Goal: Task Accomplishment & Management: Complete application form

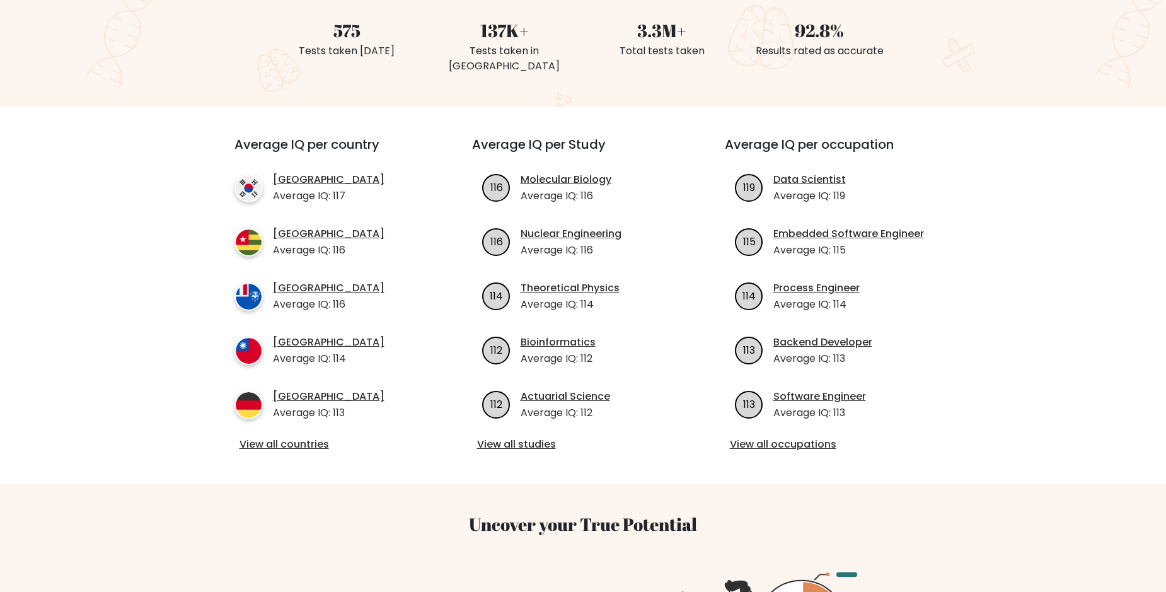
scroll to position [72, 0]
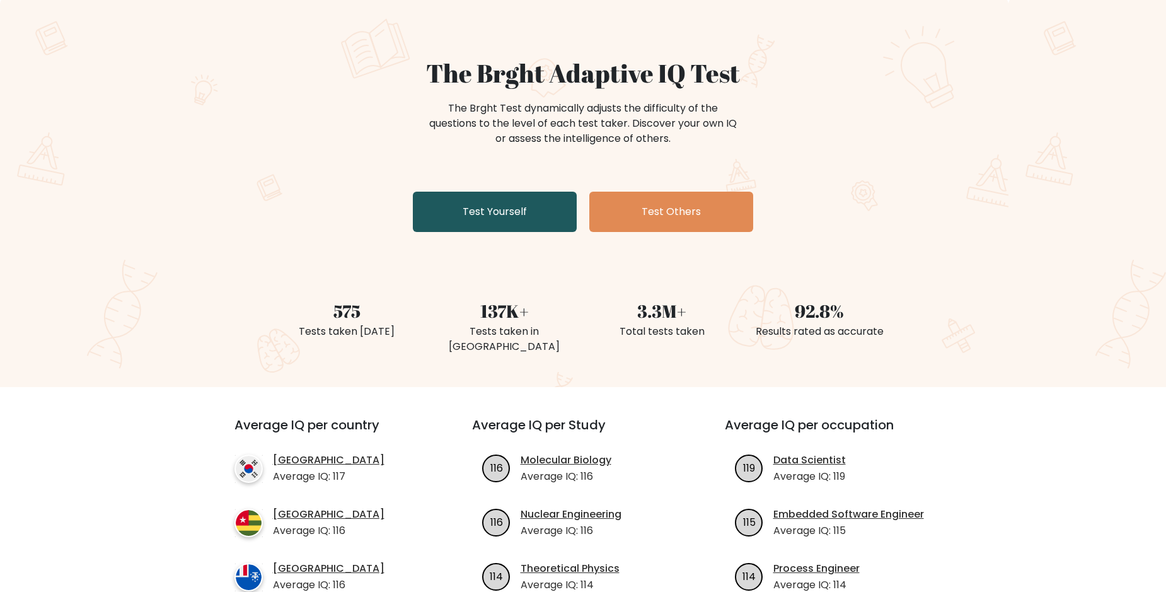
click at [526, 211] on link "Test Yourself" at bounding box center [495, 212] width 164 height 40
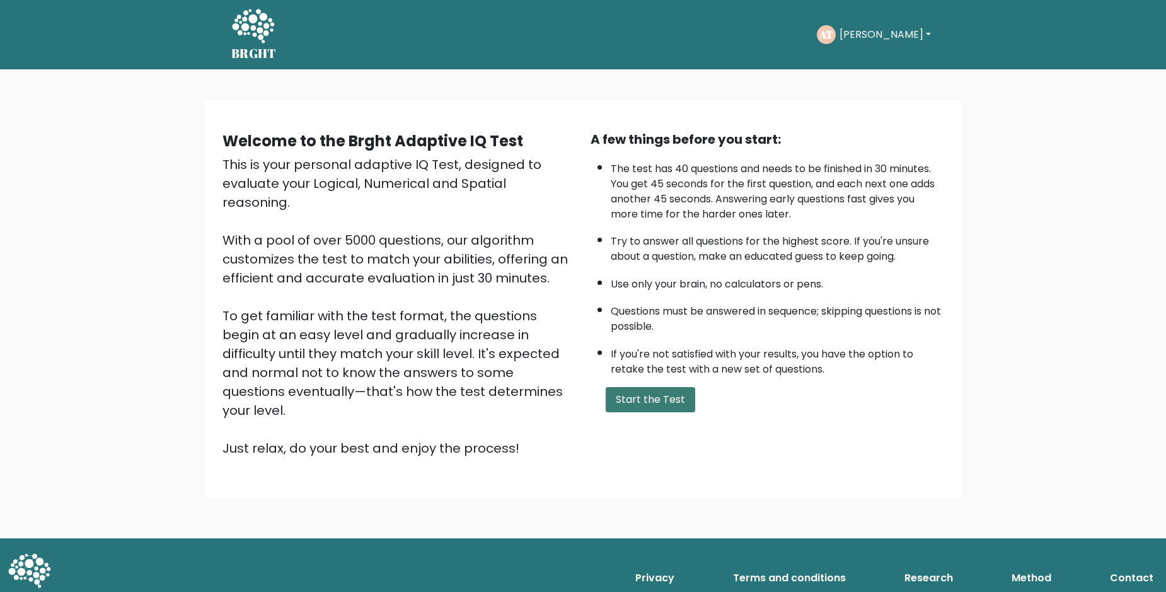
click at [654, 412] on button "Start the Test" at bounding box center [651, 399] width 90 height 25
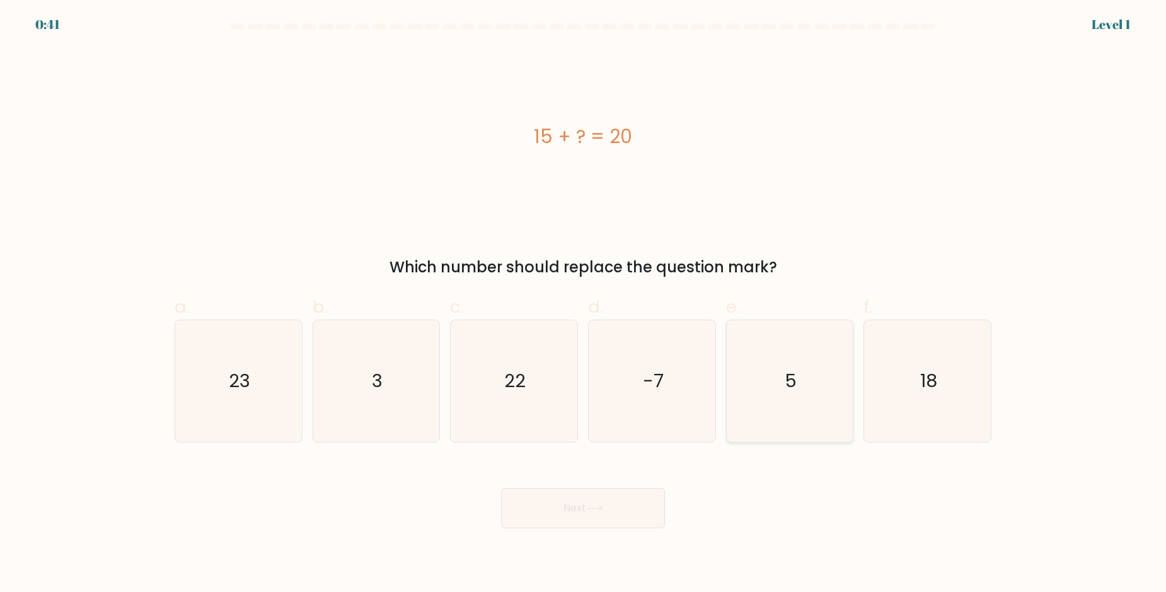
click at [784, 380] on icon "5" at bounding box center [790, 381] width 122 height 122
click at [584, 305] on input "e. 5" at bounding box center [583, 300] width 1 height 8
radio input "true"
click at [578, 506] on button "Next" at bounding box center [583, 508] width 164 height 40
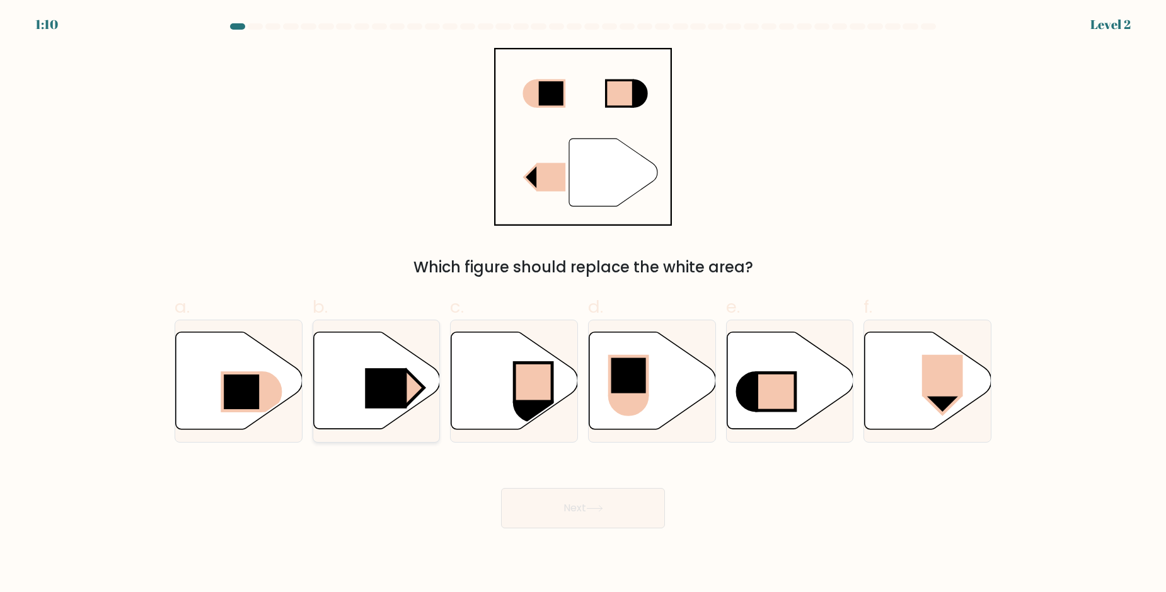
click at [407, 368] on icon at bounding box center [376, 380] width 127 height 97
click at [583, 305] on input "b." at bounding box center [583, 300] width 1 height 8
radio input "true"
click at [575, 508] on button "Next" at bounding box center [583, 508] width 164 height 40
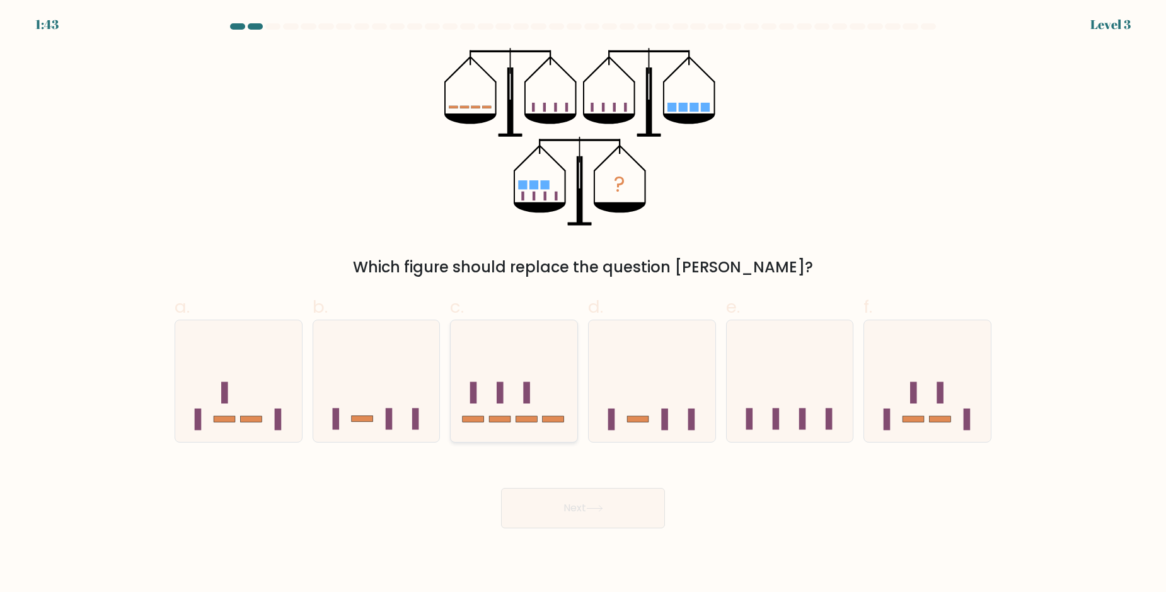
click at [524, 355] on icon at bounding box center [514, 380] width 127 height 105
click at [583, 305] on input "c." at bounding box center [583, 300] width 1 height 8
radio input "true"
click at [576, 518] on button "Next" at bounding box center [583, 508] width 164 height 40
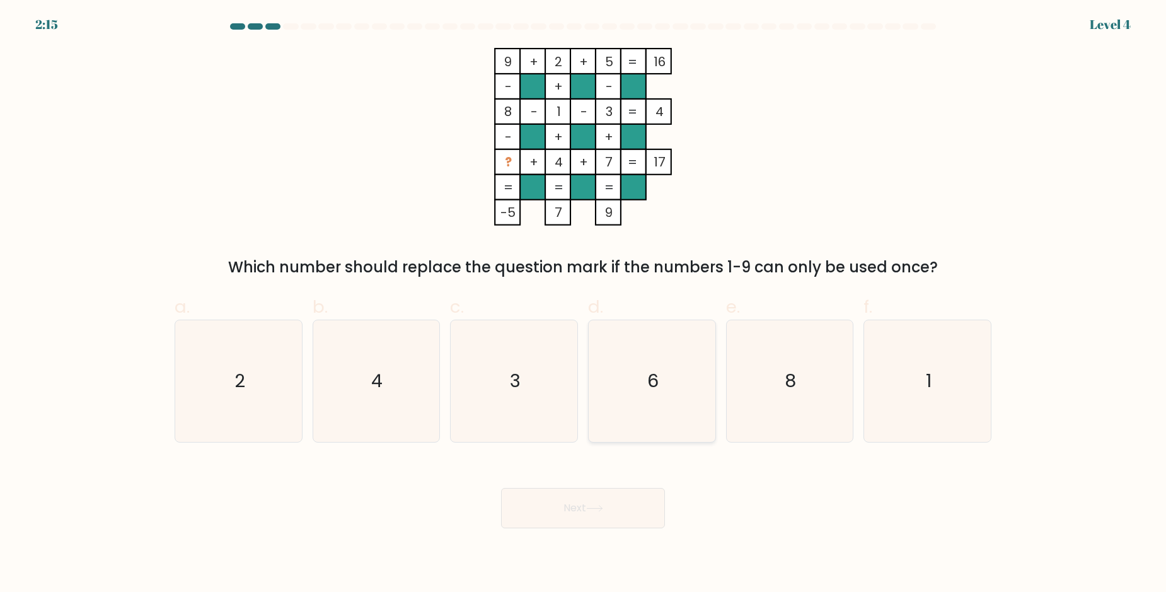
click at [645, 357] on icon "6" at bounding box center [652, 381] width 122 height 122
click at [584, 305] on input "d. 6" at bounding box center [583, 300] width 1 height 8
radio input "true"
click at [555, 506] on button "Next" at bounding box center [583, 508] width 164 height 40
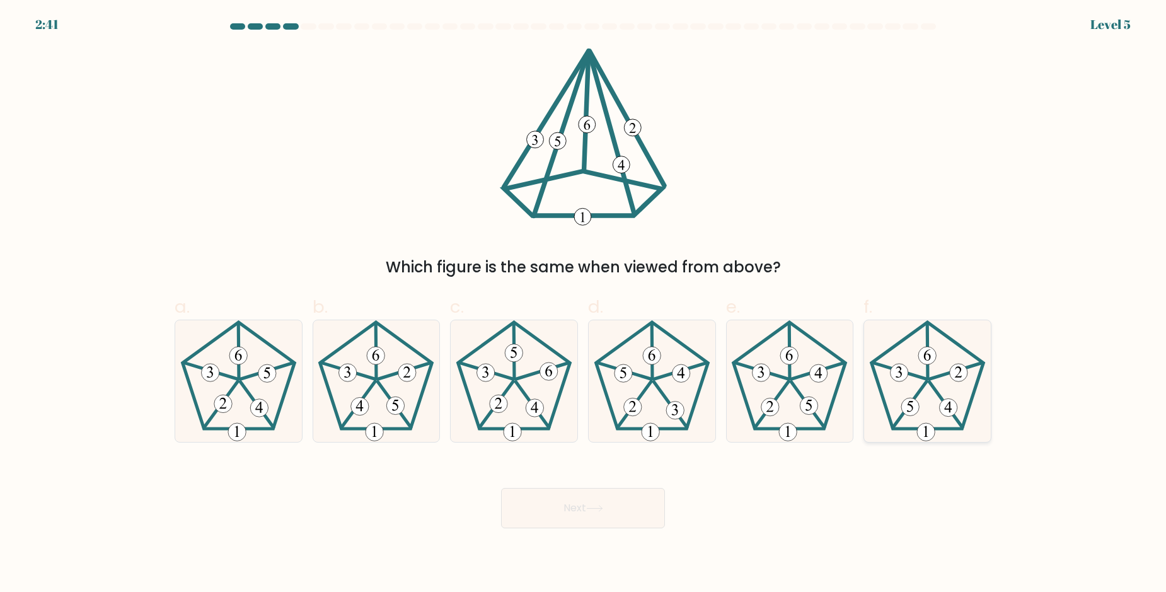
click at [957, 347] on icon at bounding box center [928, 381] width 122 height 122
click at [584, 305] on input "f." at bounding box center [583, 300] width 1 height 8
radio input "true"
click at [624, 515] on button "Next" at bounding box center [583, 508] width 164 height 40
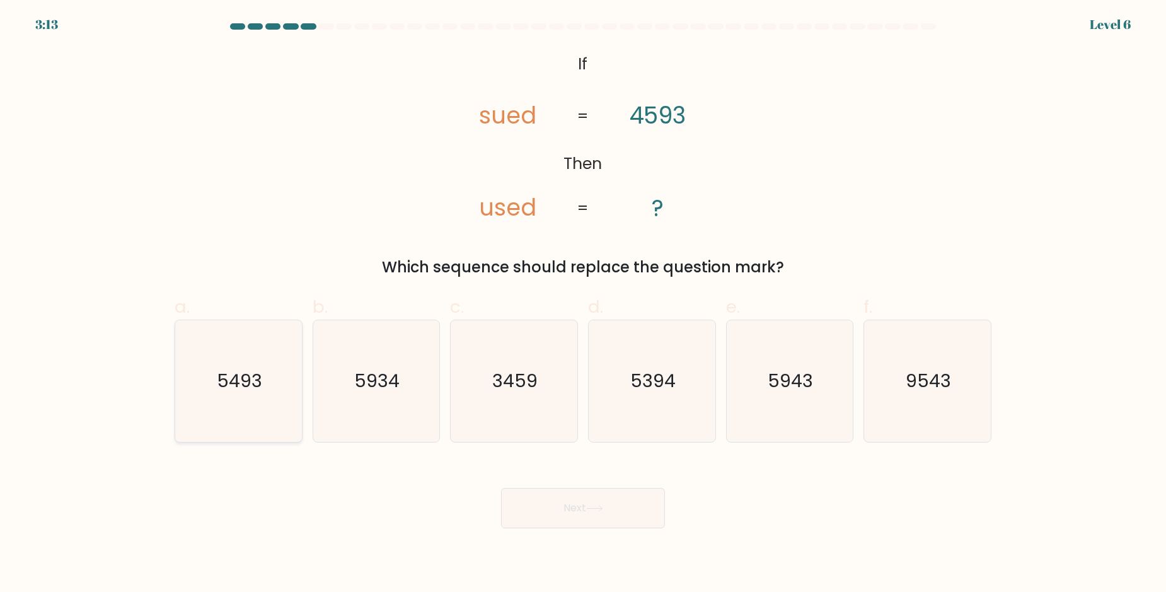
click at [253, 376] on text "5493" at bounding box center [239, 380] width 45 height 25
click at [583, 305] on input "a. 5493" at bounding box center [583, 300] width 1 height 8
radio input "true"
click at [571, 508] on button "Next" at bounding box center [583, 508] width 164 height 40
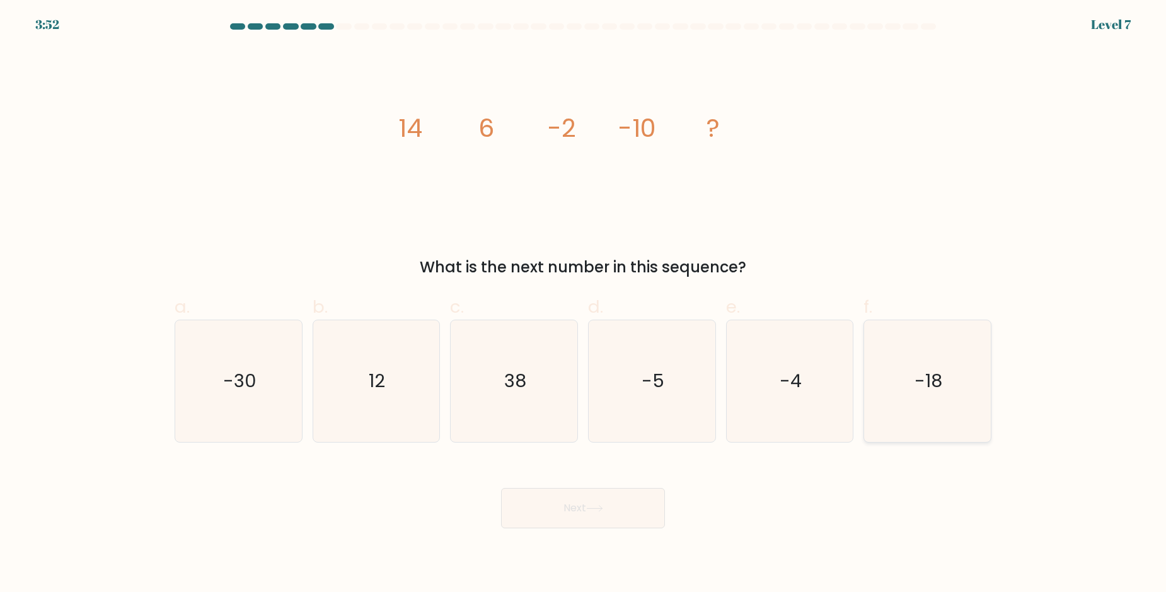
click at [915, 387] on icon "-18" at bounding box center [928, 381] width 122 height 122
click at [584, 305] on input "f. -18" at bounding box center [583, 300] width 1 height 8
radio input "true"
click at [576, 521] on button "Next" at bounding box center [583, 508] width 164 height 40
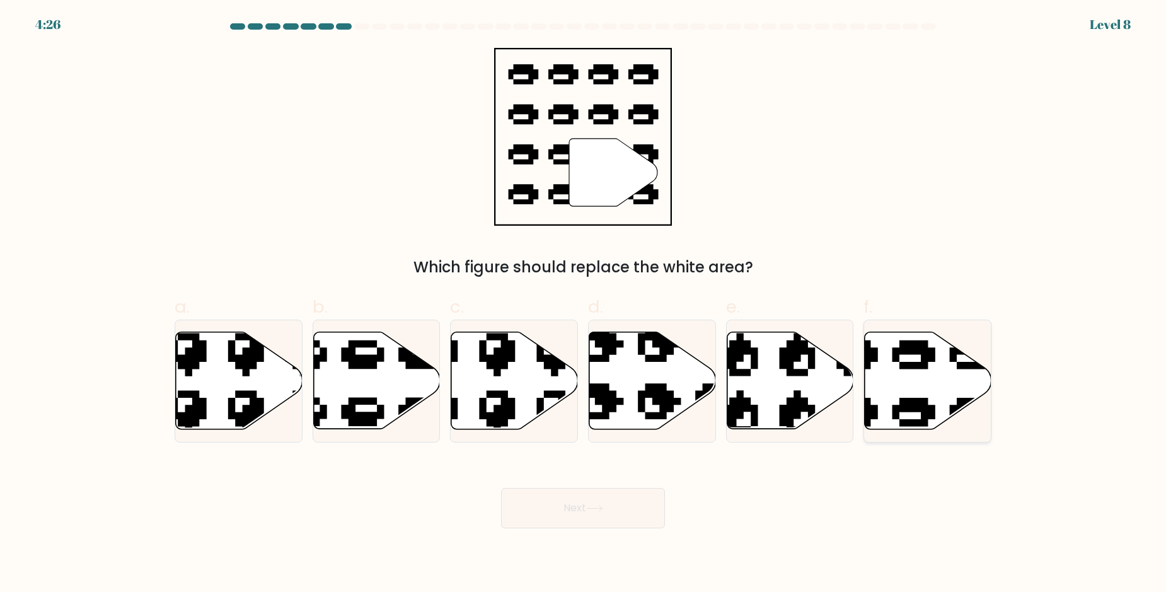
click at [915, 367] on icon at bounding box center [885, 326] width 215 height 201
click at [584, 305] on input "f." at bounding box center [583, 300] width 1 height 8
radio input "true"
click at [633, 495] on button "Next" at bounding box center [583, 508] width 164 height 40
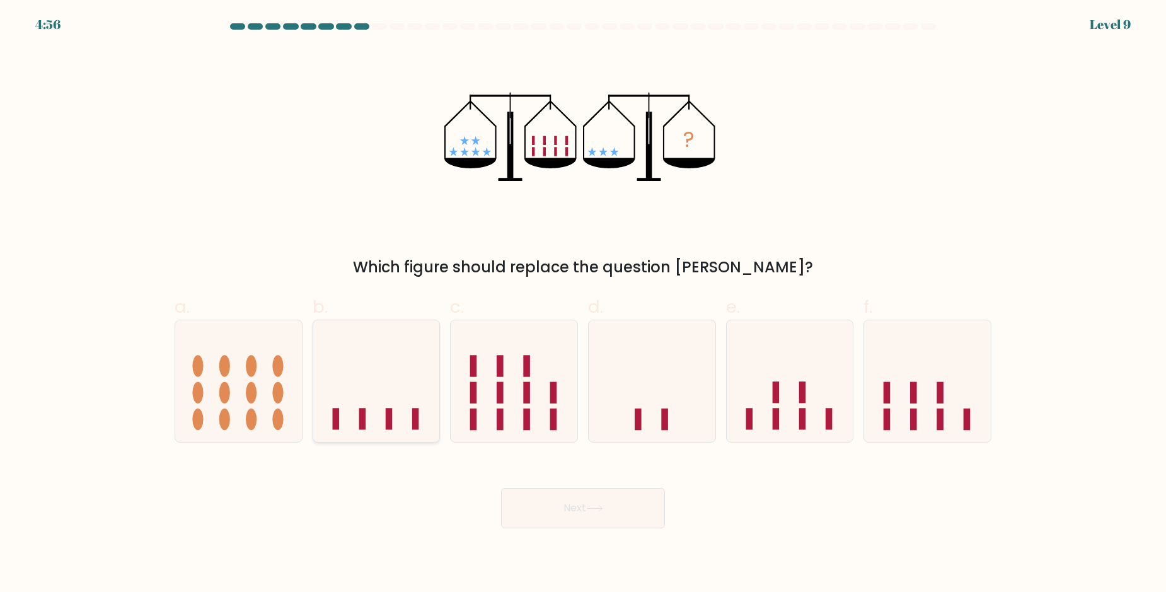
click at [360, 393] on icon at bounding box center [376, 380] width 127 height 105
click at [583, 305] on input "b." at bounding box center [583, 300] width 1 height 8
radio input "true"
click at [538, 490] on button "Next" at bounding box center [583, 508] width 164 height 40
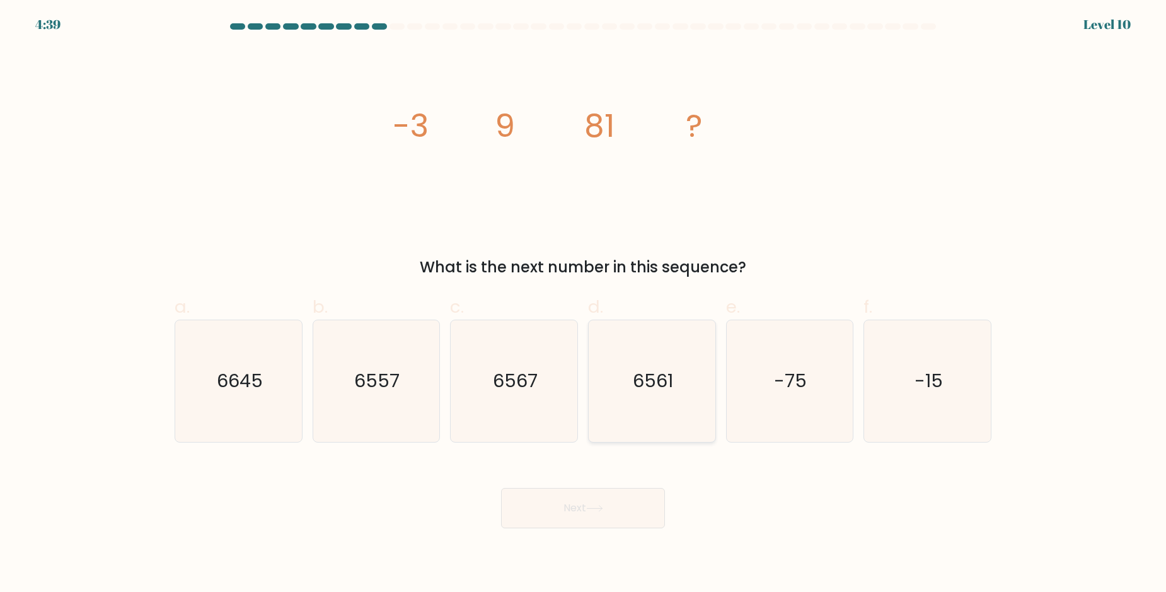
click at [636, 390] on icon "6561" at bounding box center [652, 381] width 122 height 122
click at [584, 305] on input "d. 6561" at bounding box center [583, 300] width 1 height 8
radio input "true"
click at [604, 494] on button "Next" at bounding box center [583, 508] width 164 height 40
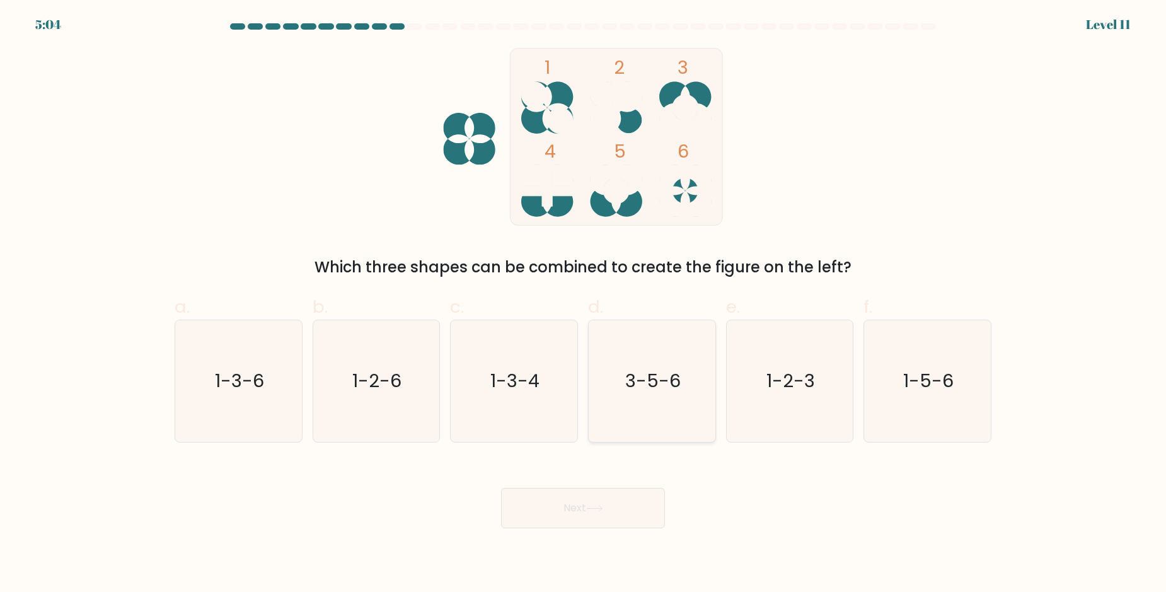
click at [635, 376] on text "3-5-6" at bounding box center [652, 380] width 55 height 25
click at [584, 305] on input "d. 3-5-6" at bounding box center [583, 300] width 1 height 8
radio input "true"
click at [535, 498] on button "Next" at bounding box center [583, 508] width 164 height 40
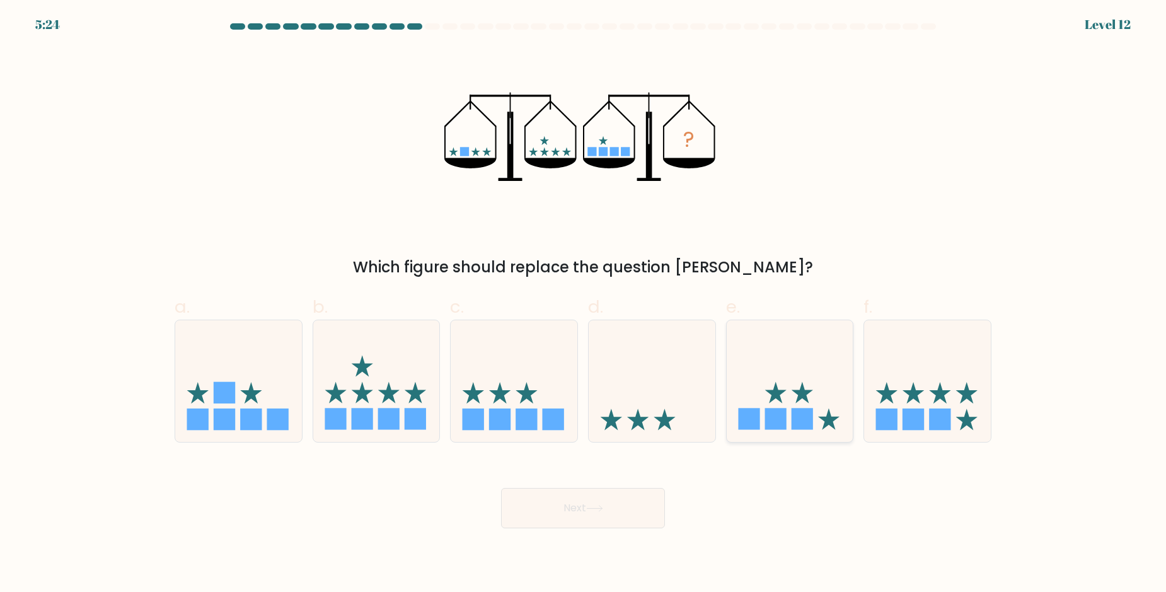
click at [784, 381] on icon at bounding box center [790, 380] width 127 height 105
click at [584, 305] on input "e." at bounding box center [583, 300] width 1 height 8
radio input "true"
click at [589, 510] on button "Next" at bounding box center [583, 508] width 164 height 40
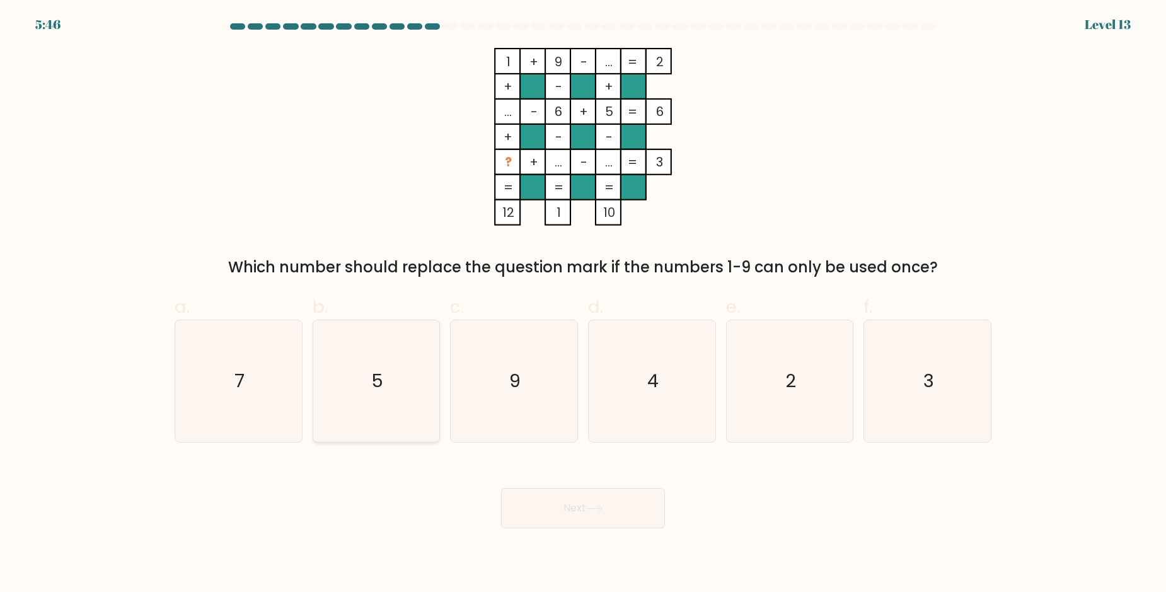
click at [392, 384] on icon "5" at bounding box center [376, 381] width 122 height 122
click at [583, 305] on input "b. 5" at bounding box center [583, 300] width 1 height 8
radio input "true"
click at [585, 514] on button "Next" at bounding box center [583, 508] width 164 height 40
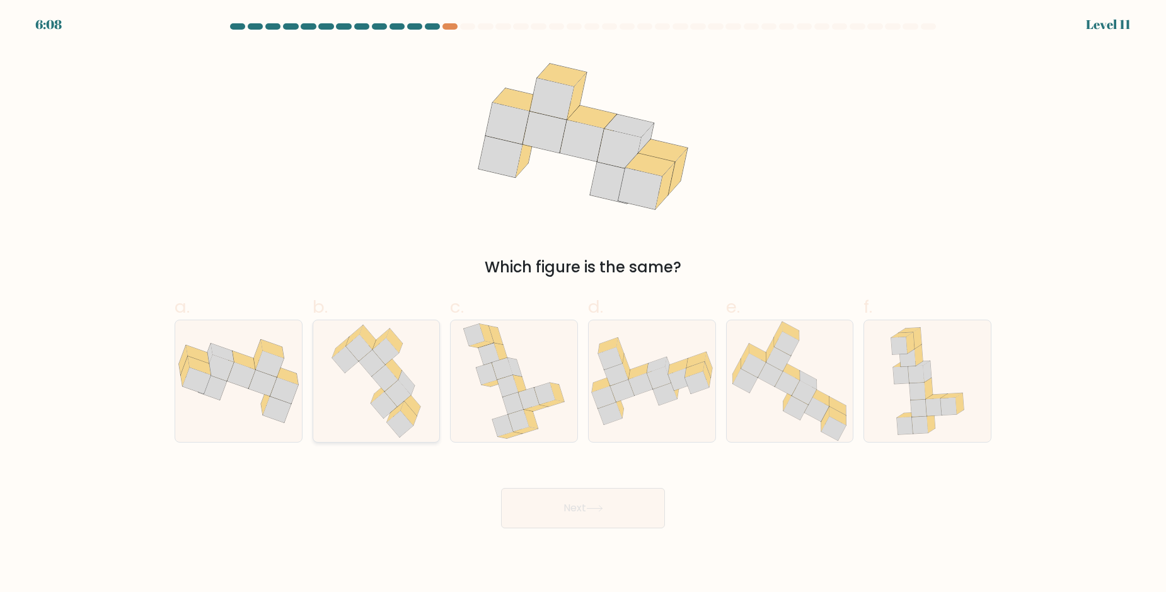
click at [393, 388] on icon at bounding box center [398, 393] width 26 height 26
click at [583, 305] on input "b." at bounding box center [583, 300] width 1 height 8
radio input "true"
click at [531, 506] on button "Next" at bounding box center [583, 508] width 164 height 40
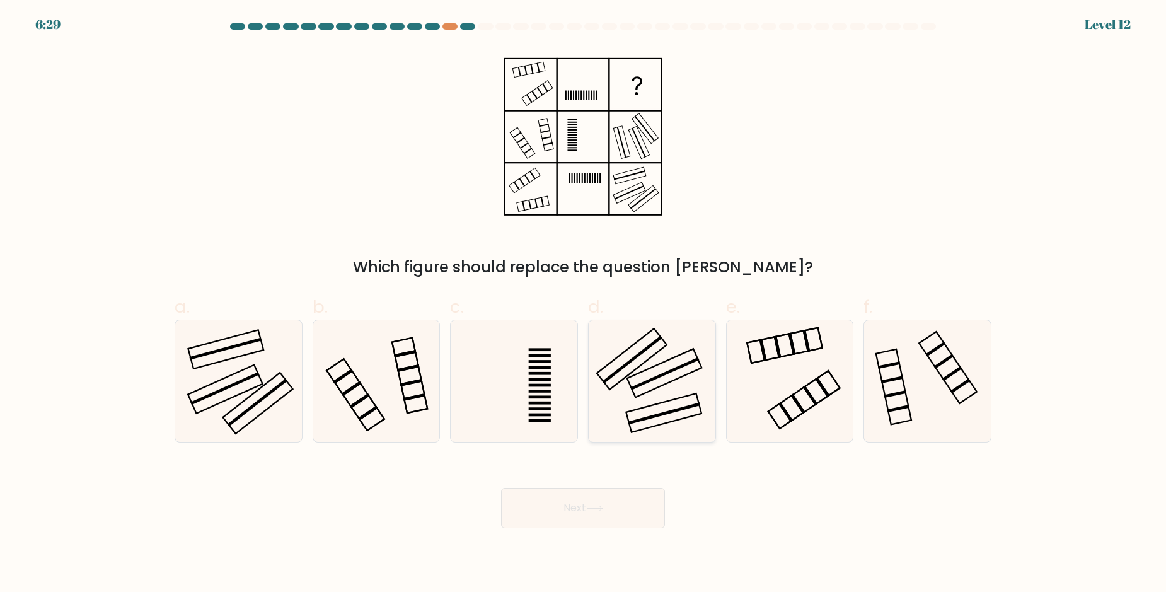
click at [636, 400] on icon at bounding box center [652, 381] width 122 height 122
click at [584, 305] on input "d." at bounding box center [583, 300] width 1 height 8
radio input "true"
click at [621, 506] on button "Next" at bounding box center [583, 508] width 164 height 40
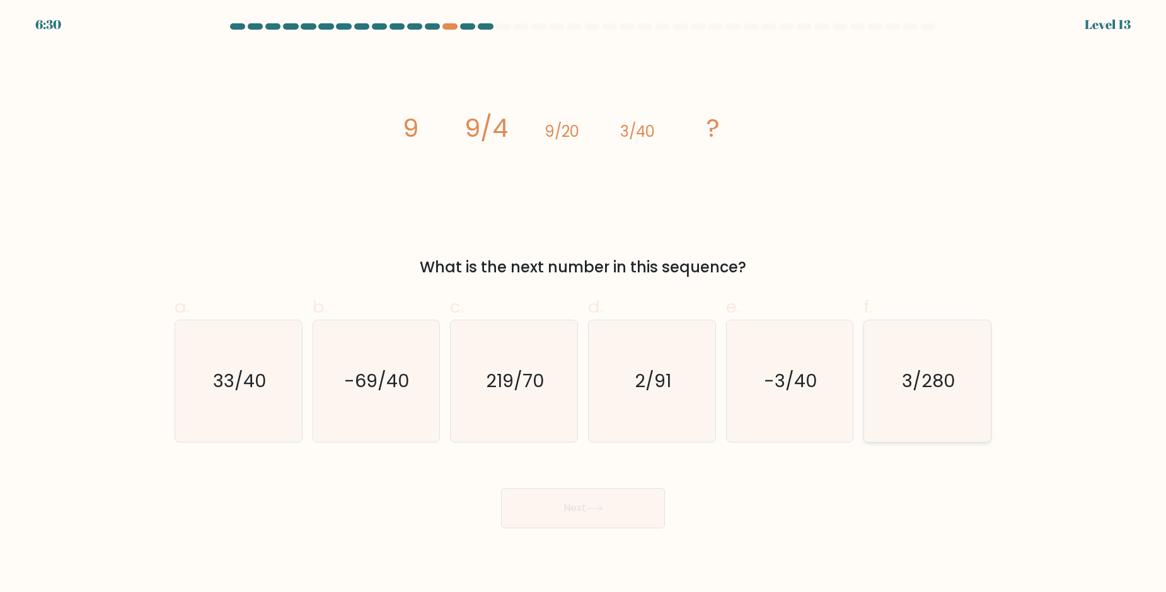
click at [941, 386] on text "3/280" at bounding box center [929, 380] width 54 height 25
click at [584, 305] on input "f. 3/280" at bounding box center [583, 300] width 1 height 8
radio input "true"
click at [620, 511] on button "Next" at bounding box center [583, 508] width 164 height 40
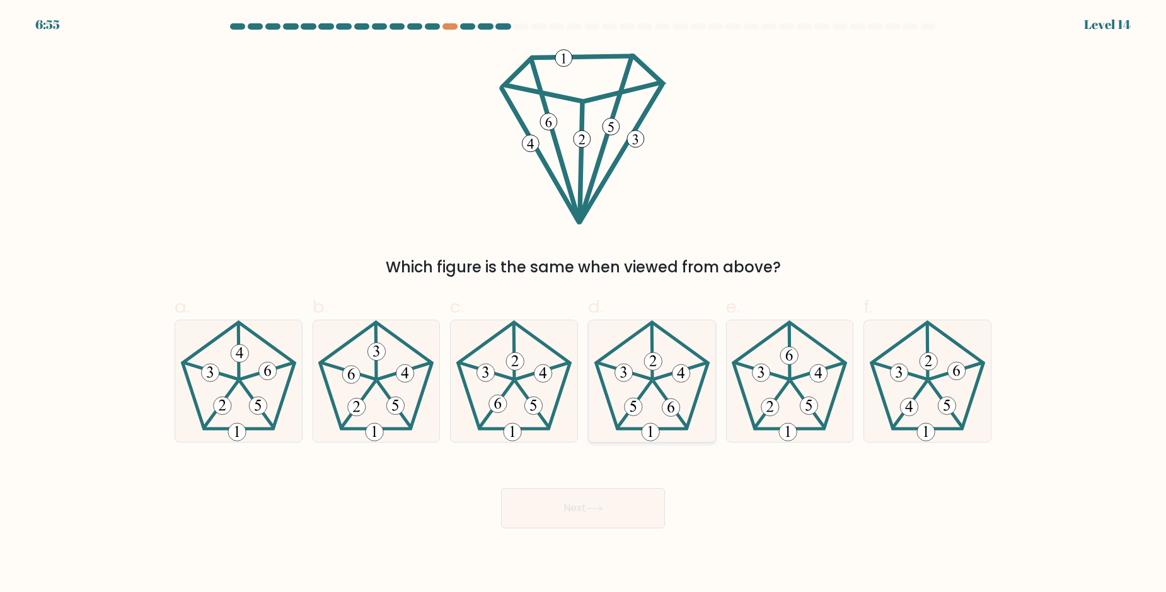
click at [641, 369] on icon at bounding box center [652, 381] width 122 height 122
click at [584, 305] on input "d." at bounding box center [583, 300] width 1 height 8
radio input "true"
click at [601, 525] on button "Next" at bounding box center [583, 508] width 164 height 40
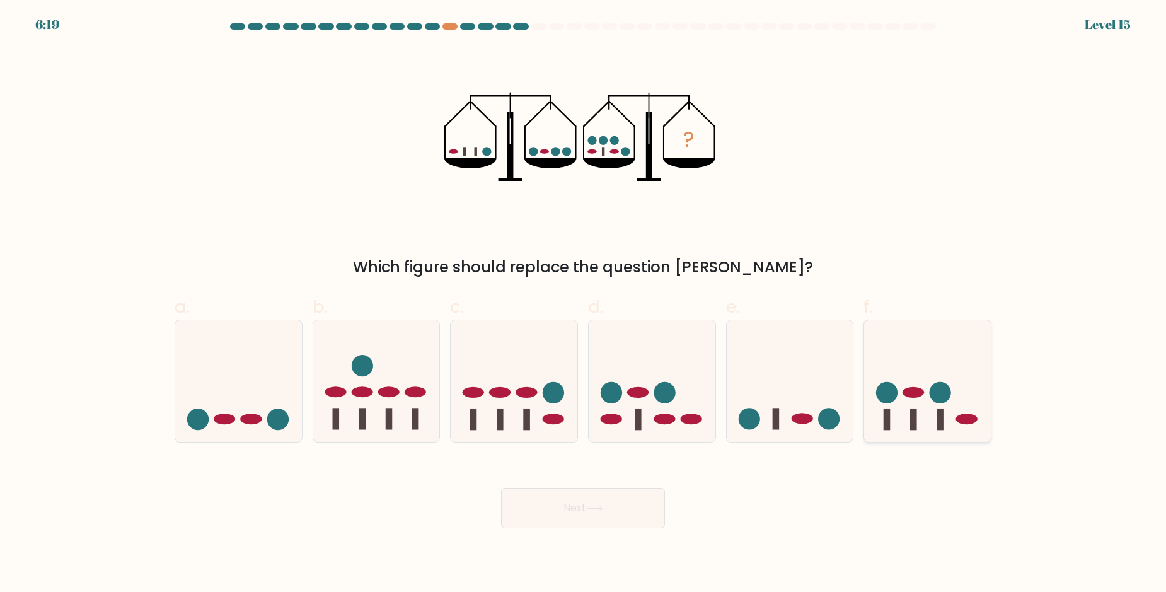
click at [907, 427] on icon at bounding box center [927, 380] width 127 height 105
click at [584, 305] on input "f." at bounding box center [583, 300] width 1 height 8
radio input "true"
click at [542, 521] on button "Next" at bounding box center [583, 508] width 164 height 40
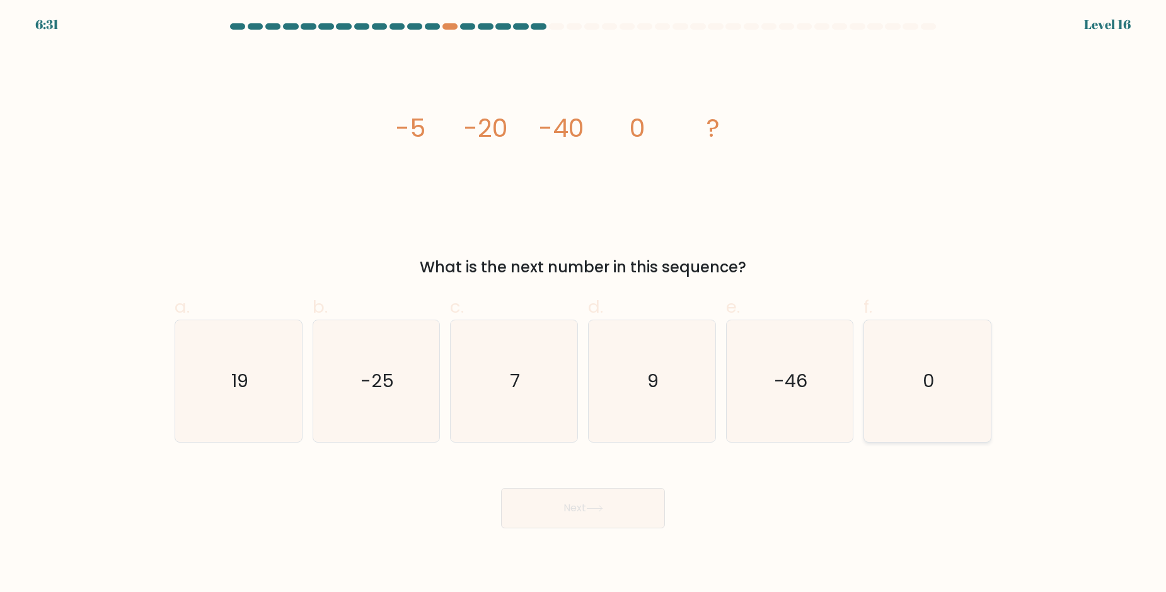
click at [947, 405] on icon "0" at bounding box center [928, 381] width 122 height 122
click at [584, 305] on input "f. 0" at bounding box center [583, 300] width 1 height 8
radio input "true"
click at [614, 502] on button "Next" at bounding box center [583, 508] width 164 height 40
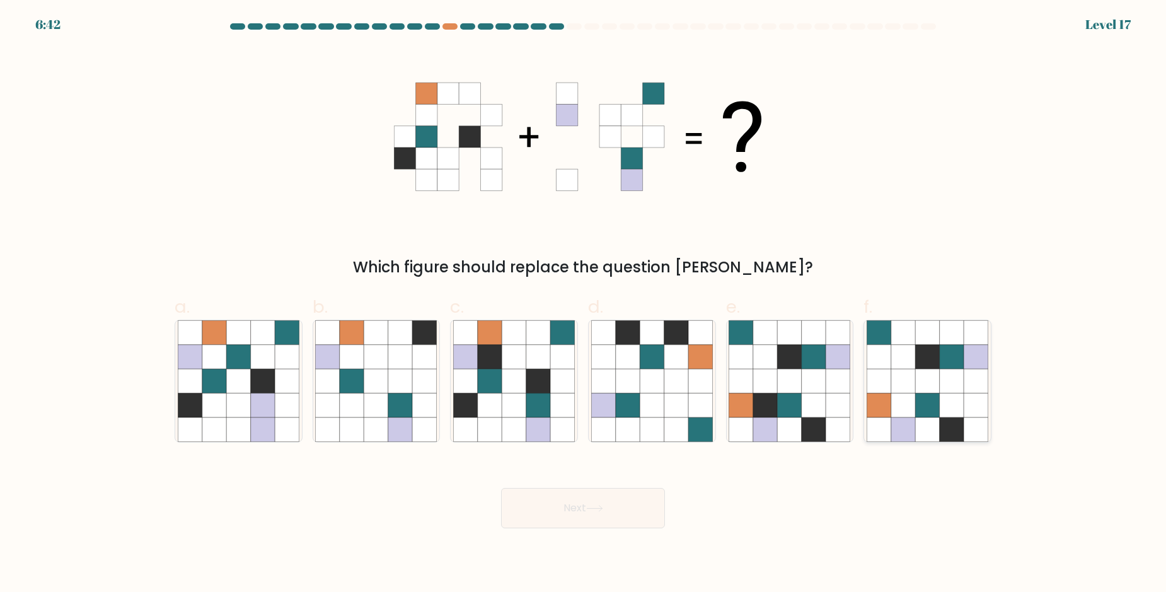
click at [958, 365] on icon at bounding box center [952, 357] width 24 height 24
click at [584, 305] on input "f." at bounding box center [583, 300] width 1 height 8
radio input "true"
click at [552, 502] on button "Next" at bounding box center [583, 508] width 164 height 40
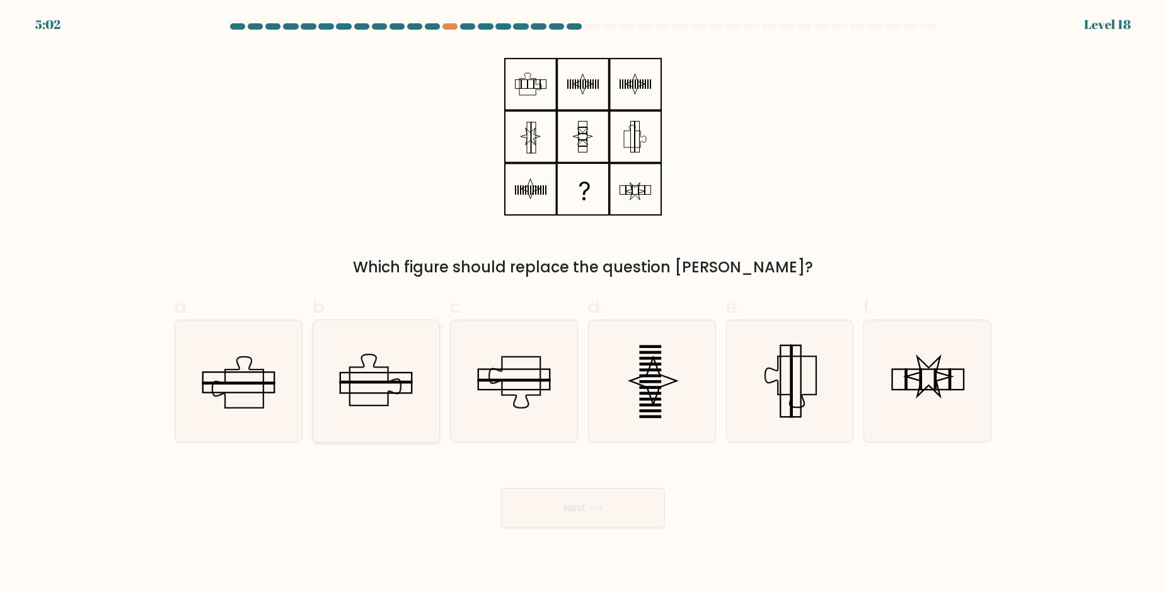
click at [394, 391] on icon at bounding box center [376, 381] width 122 height 122
click at [583, 305] on input "b." at bounding box center [583, 300] width 1 height 8
radio input "true"
click at [581, 507] on button "Next" at bounding box center [583, 508] width 164 height 40
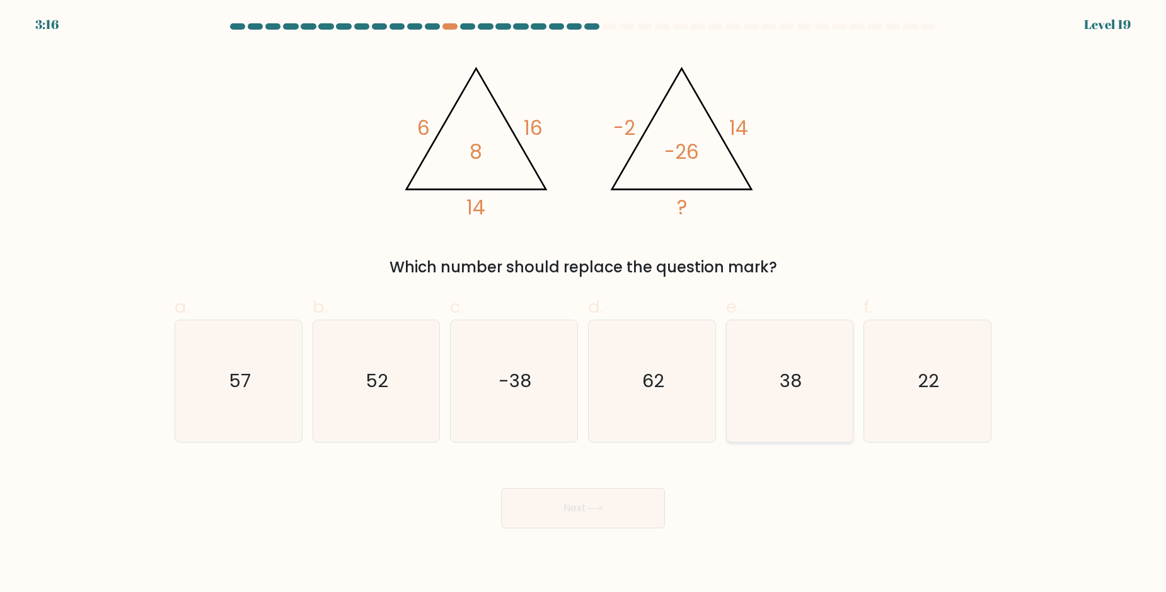
click at [799, 383] on text "38" at bounding box center [791, 380] width 22 height 25
click at [584, 305] on input "e. 38" at bounding box center [583, 300] width 1 height 8
radio input "true"
click at [592, 501] on button "Next" at bounding box center [583, 508] width 164 height 40
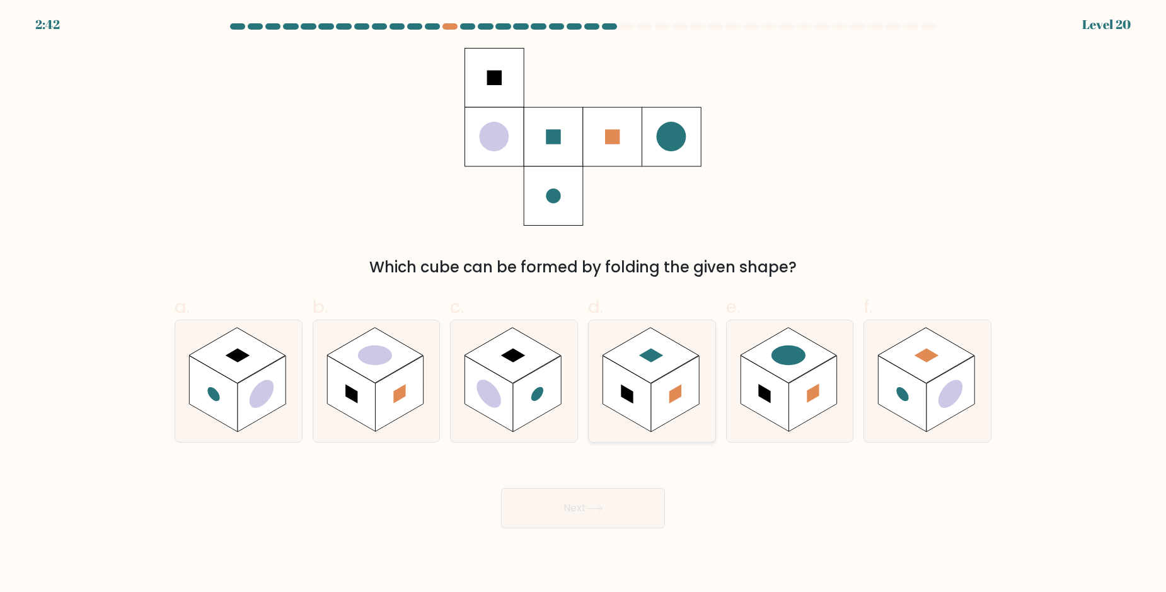
click at [659, 387] on rect at bounding box center [675, 394] width 48 height 76
click at [584, 305] on input "d." at bounding box center [583, 300] width 1 height 8
radio input "true"
click at [558, 513] on button "Next" at bounding box center [583, 508] width 164 height 40
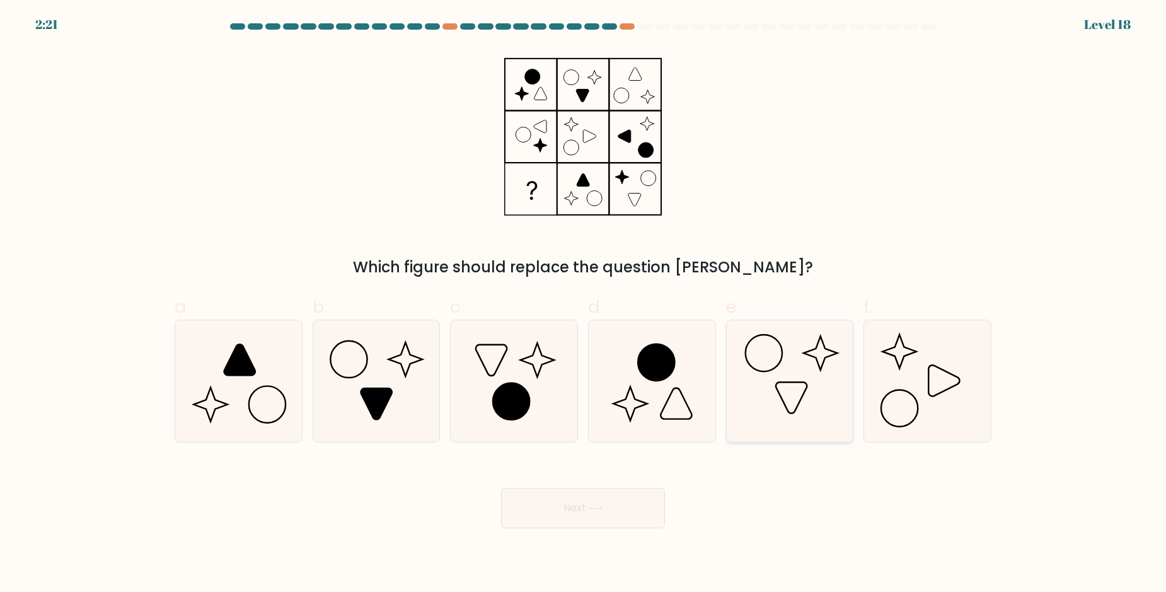
click at [845, 371] on icon at bounding box center [790, 381] width 122 height 122
click at [584, 305] on input "e." at bounding box center [583, 300] width 1 height 8
radio input "true"
click at [596, 503] on button "Next" at bounding box center [583, 508] width 164 height 40
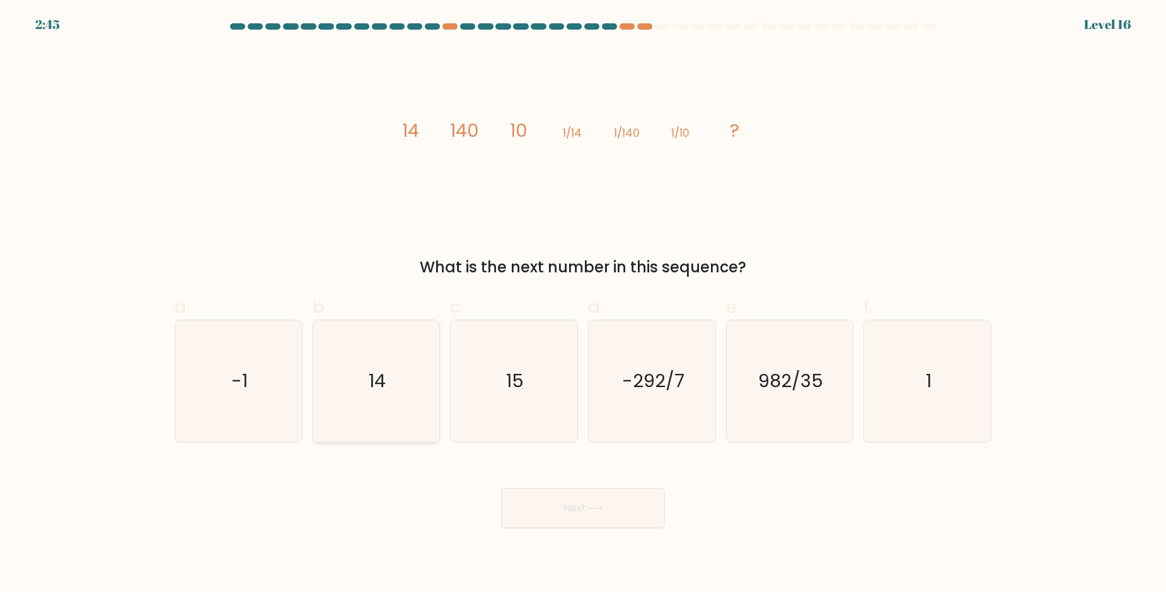
click at [383, 410] on icon "14" at bounding box center [376, 381] width 122 height 122
click at [583, 305] on input "b. 14" at bounding box center [583, 300] width 1 height 8
radio input "true"
click at [562, 508] on button "Next" at bounding box center [583, 508] width 164 height 40
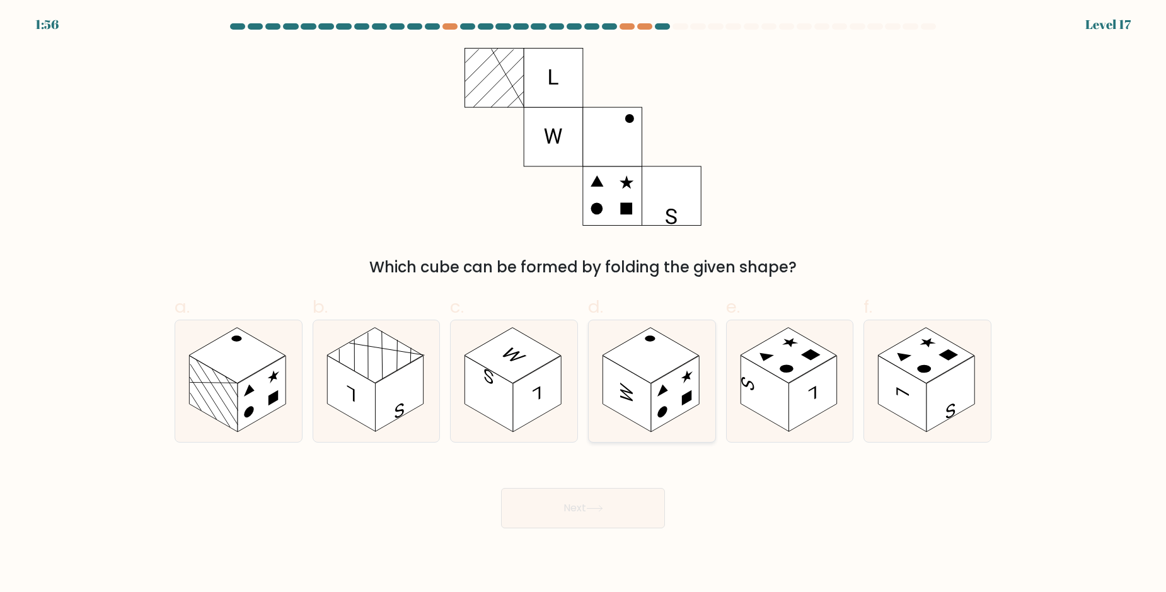
click at [666, 389] on icon at bounding box center [663, 388] width 11 height 15
click at [584, 305] on input "d." at bounding box center [583, 300] width 1 height 8
radio input "true"
click at [590, 512] on icon at bounding box center [594, 508] width 17 height 7
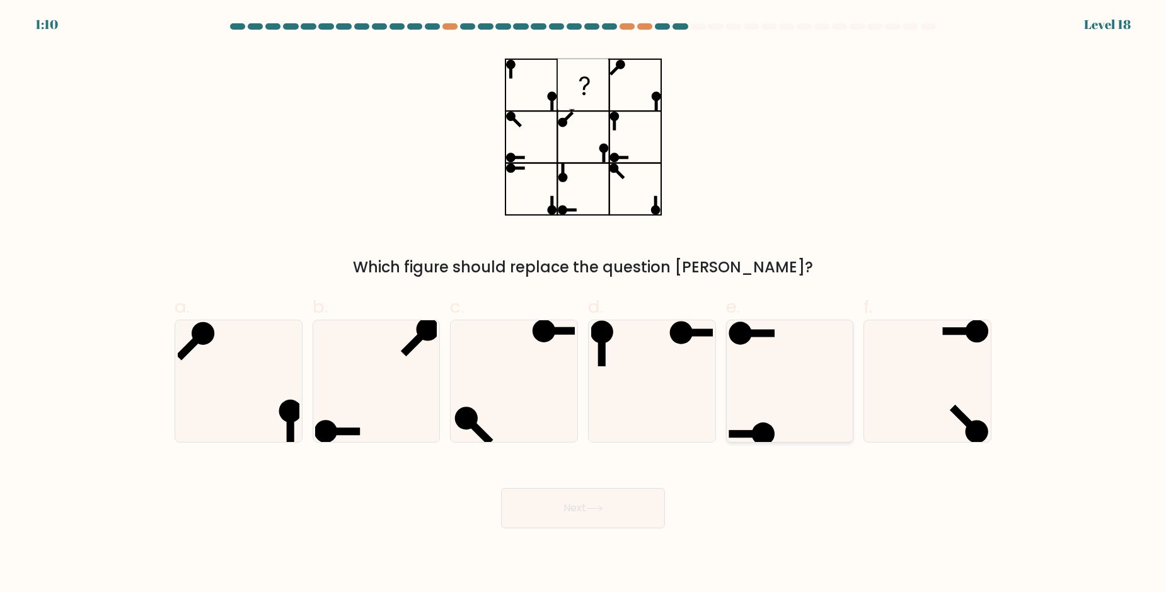
click at [745, 365] on icon at bounding box center [790, 381] width 122 height 122
click at [584, 305] on input "e." at bounding box center [583, 300] width 1 height 8
radio input "true"
click at [576, 513] on button "Next" at bounding box center [583, 508] width 164 height 40
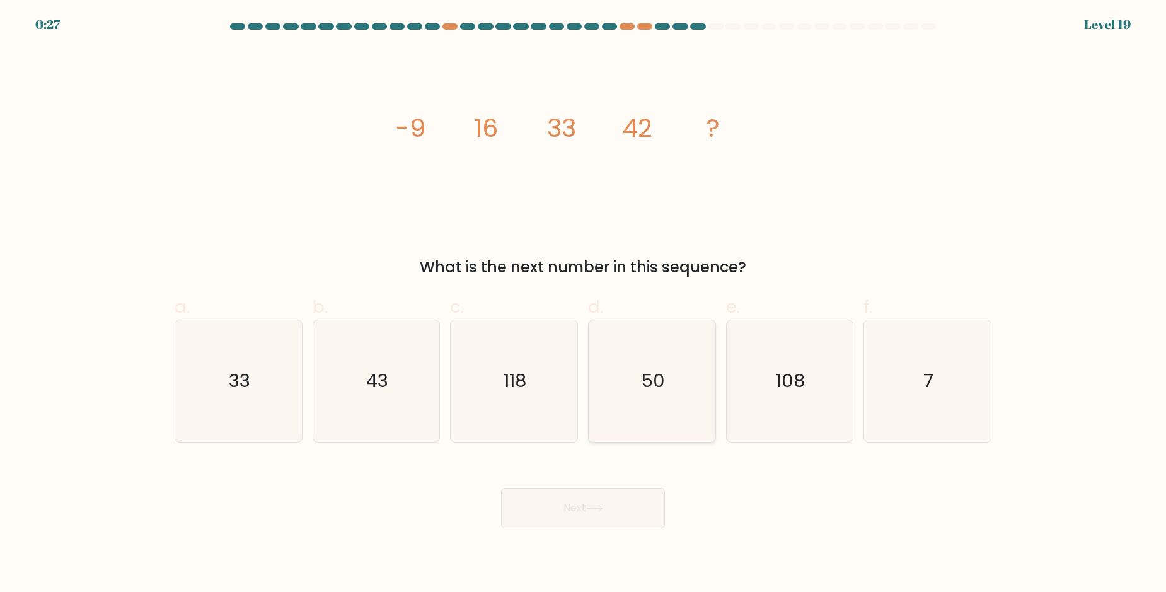
click at [683, 385] on icon "50" at bounding box center [652, 381] width 122 height 122
click at [584, 305] on input "d. 50" at bounding box center [583, 300] width 1 height 8
radio input "true"
click at [632, 513] on button "Next" at bounding box center [583, 508] width 164 height 40
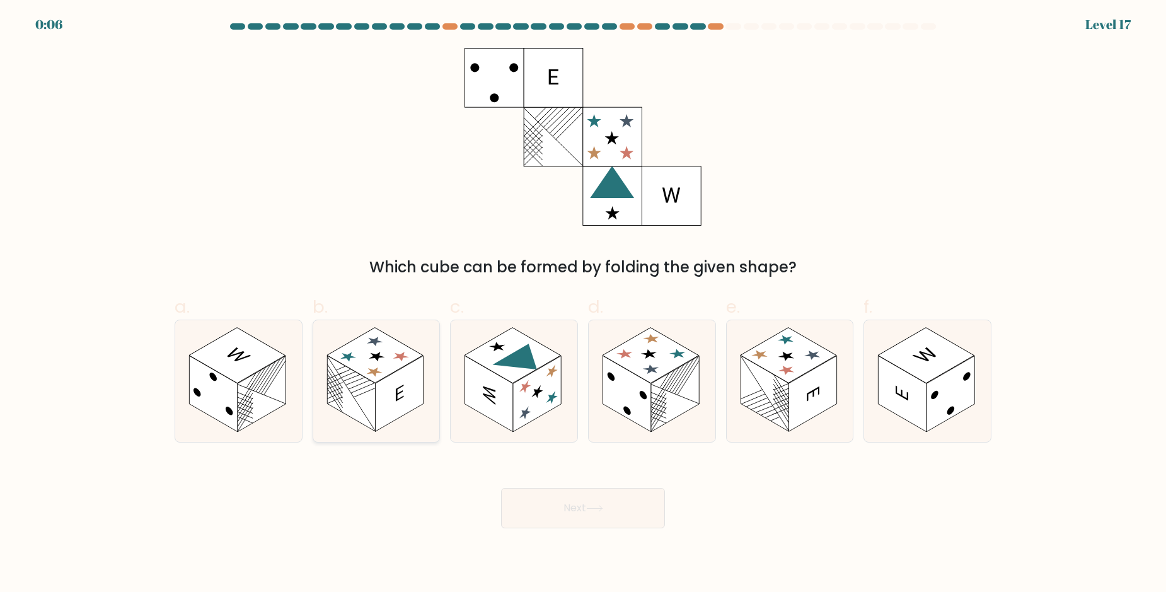
click at [387, 364] on rect at bounding box center [375, 355] width 96 height 55
click at [583, 305] on input "b." at bounding box center [583, 300] width 1 height 8
radio input "true"
click at [521, 501] on button "Next" at bounding box center [583, 508] width 164 height 40
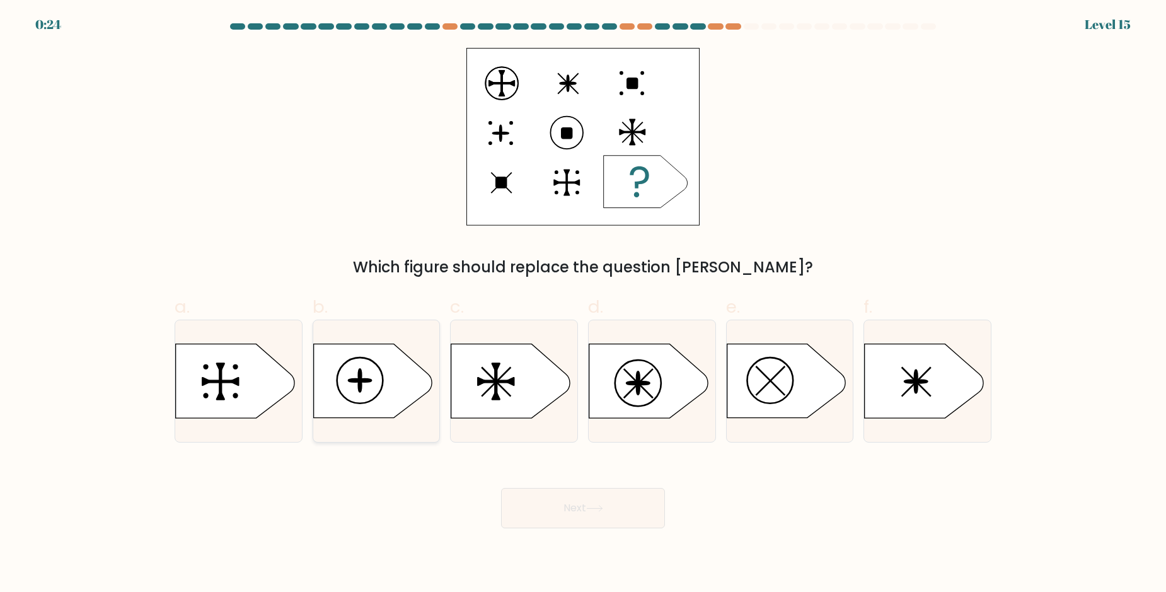
click at [381, 381] on icon at bounding box center [372, 381] width 119 height 74
click at [583, 305] on input "b." at bounding box center [583, 300] width 1 height 8
radio input "true"
click at [584, 499] on button "Next" at bounding box center [583, 508] width 164 height 40
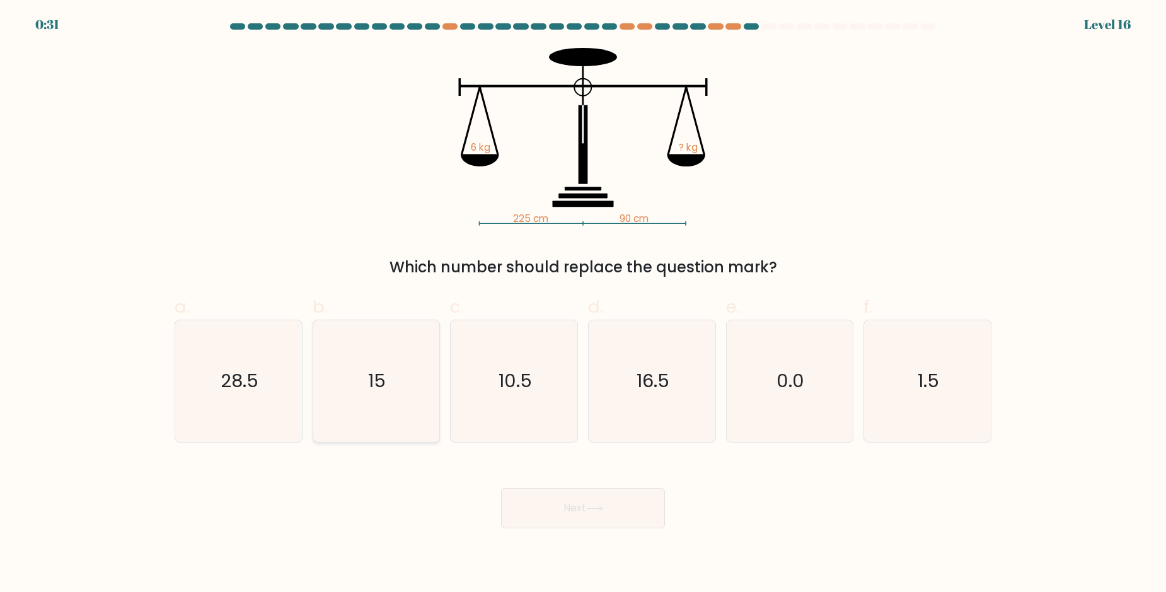
click at [384, 377] on text "15" at bounding box center [378, 380] width 18 height 25
click at [583, 305] on input "b. 15" at bounding box center [583, 300] width 1 height 8
radio input "true"
click at [584, 502] on button "Next" at bounding box center [583, 508] width 164 height 40
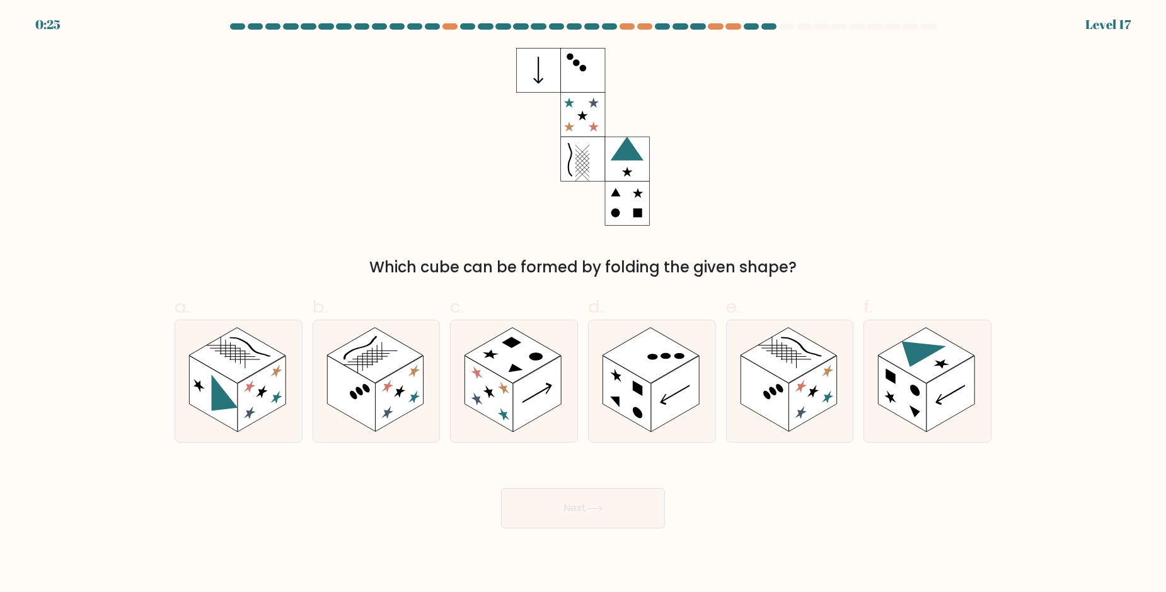
drag, startPoint x: 903, startPoint y: 386, endPoint x: 361, endPoint y: 479, distance: 550.7
click at [361, 479] on form at bounding box center [583, 275] width 1166 height 505
click at [236, 410] on rect at bounding box center [213, 394] width 48 height 76
click at [583, 305] on input "a." at bounding box center [583, 300] width 1 height 8
radio input "true"
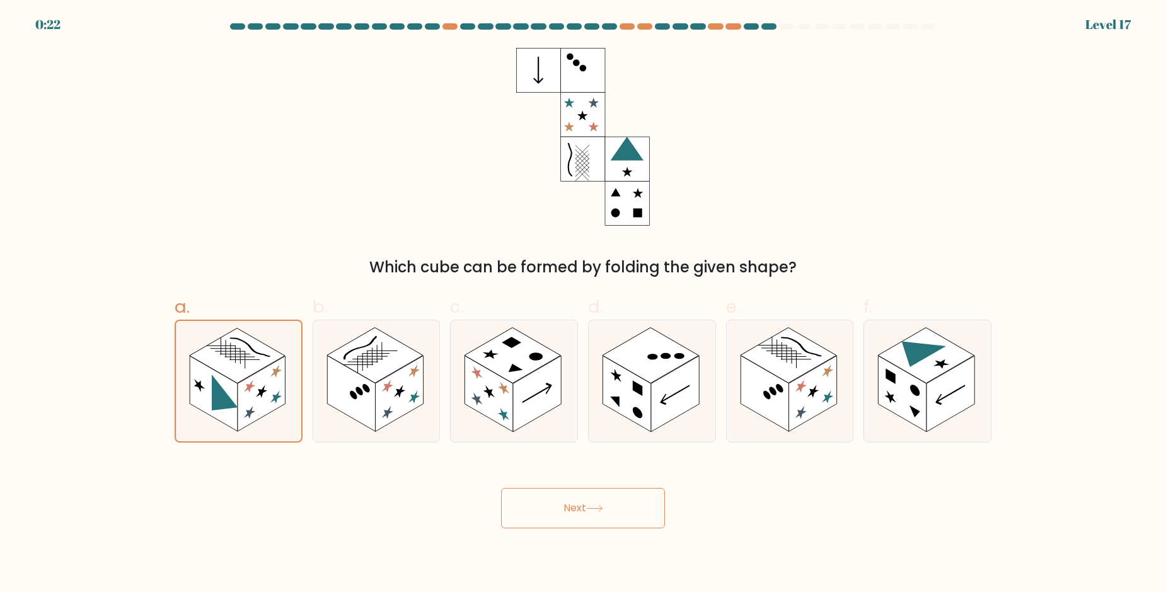
click at [574, 510] on button "Next" at bounding box center [583, 508] width 164 height 40
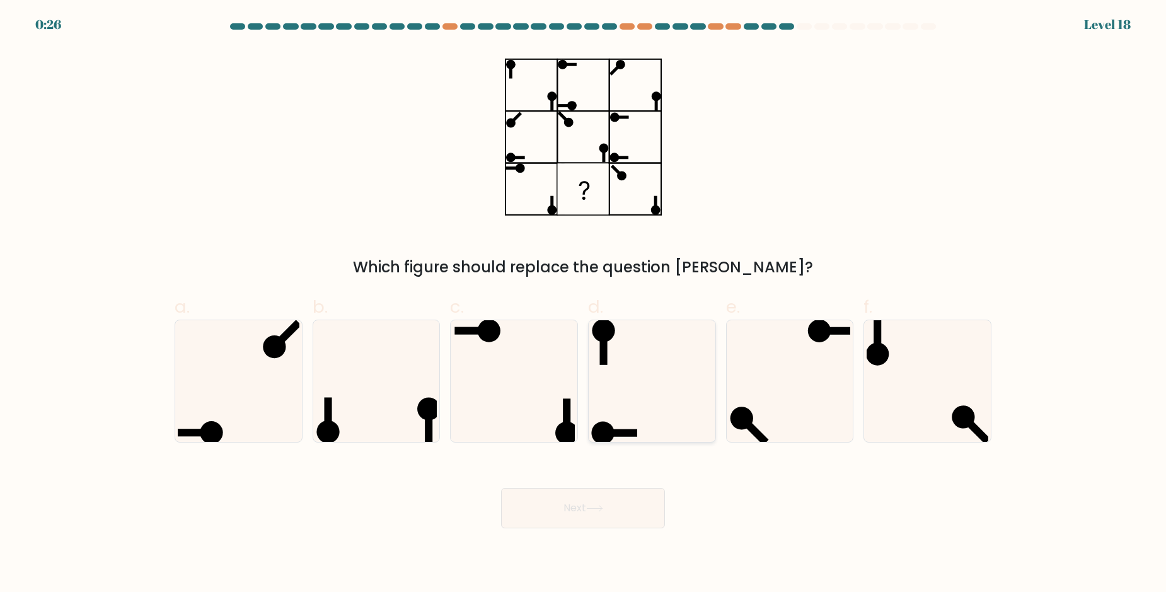
click at [639, 399] on icon at bounding box center [652, 381] width 122 height 122
click at [584, 305] on input "d." at bounding box center [583, 300] width 1 height 8
radio input "true"
click at [579, 509] on button "Next" at bounding box center [583, 508] width 164 height 40
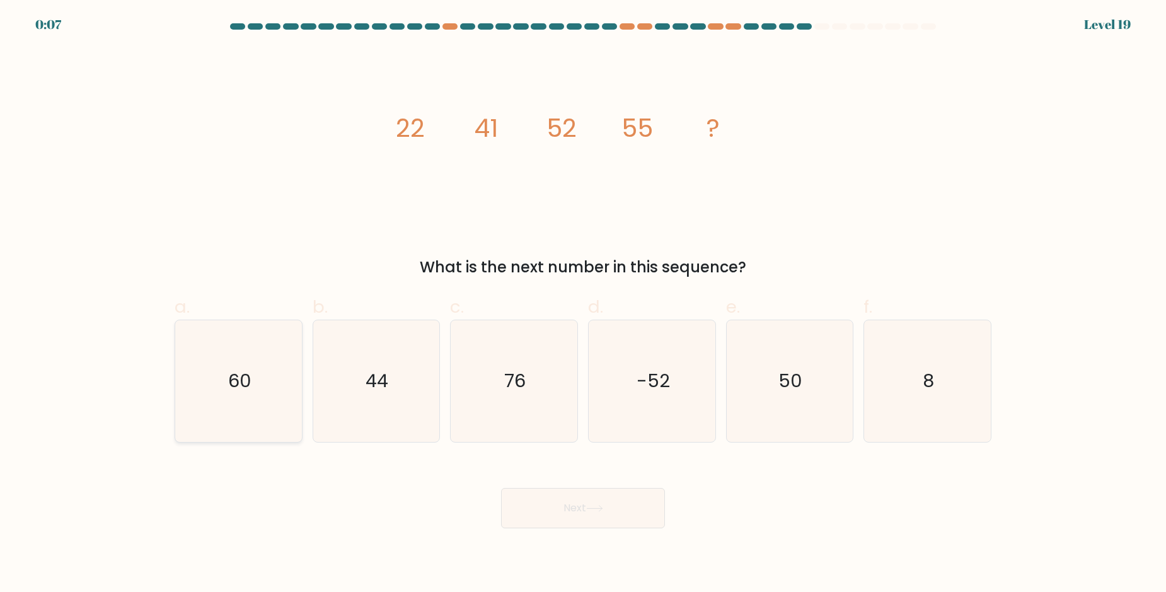
click at [261, 386] on icon "60" at bounding box center [239, 381] width 122 height 122
click at [583, 305] on input "a. 60" at bounding box center [583, 300] width 1 height 8
radio input "true"
click at [542, 510] on button "Next" at bounding box center [583, 508] width 164 height 40
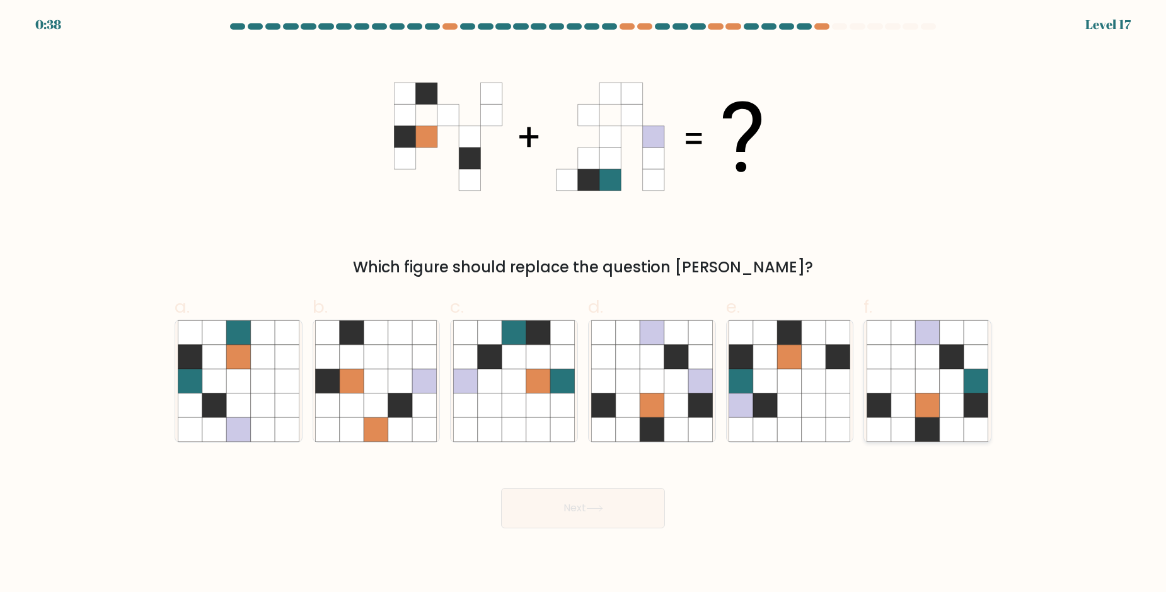
click at [912, 369] on icon at bounding box center [903, 381] width 24 height 24
click at [584, 305] on input "f." at bounding box center [583, 300] width 1 height 8
radio input "true"
click at [577, 513] on button "Next" at bounding box center [583, 508] width 164 height 40
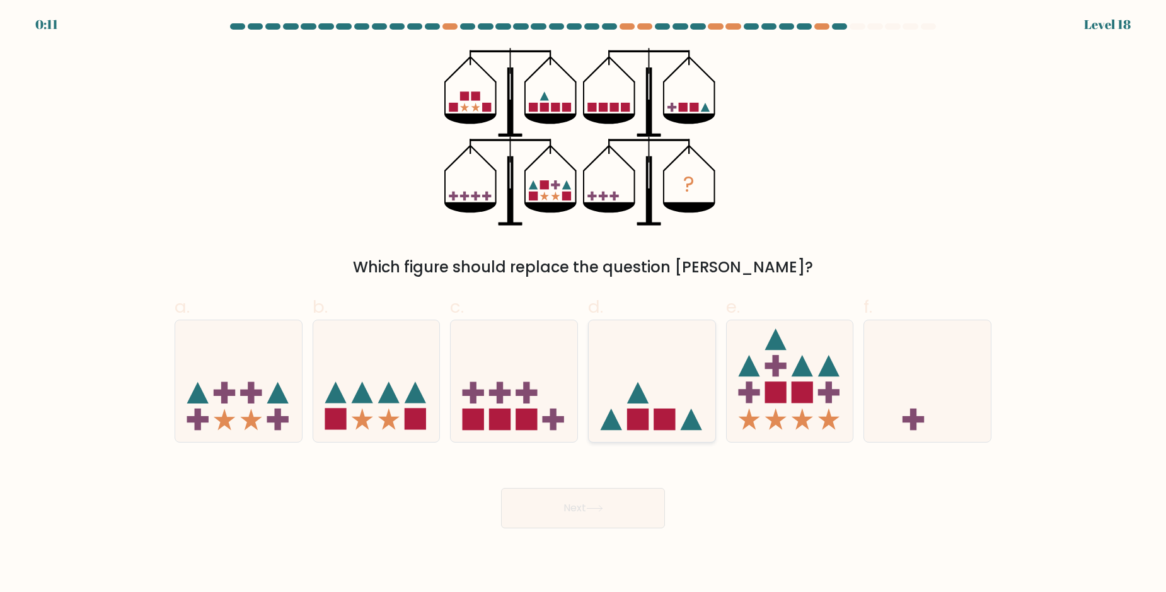
click at [671, 368] on icon at bounding box center [652, 380] width 127 height 105
click at [584, 305] on input "d." at bounding box center [583, 300] width 1 height 8
radio input "true"
click at [554, 497] on button "Next" at bounding box center [583, 508] width 164 height 40
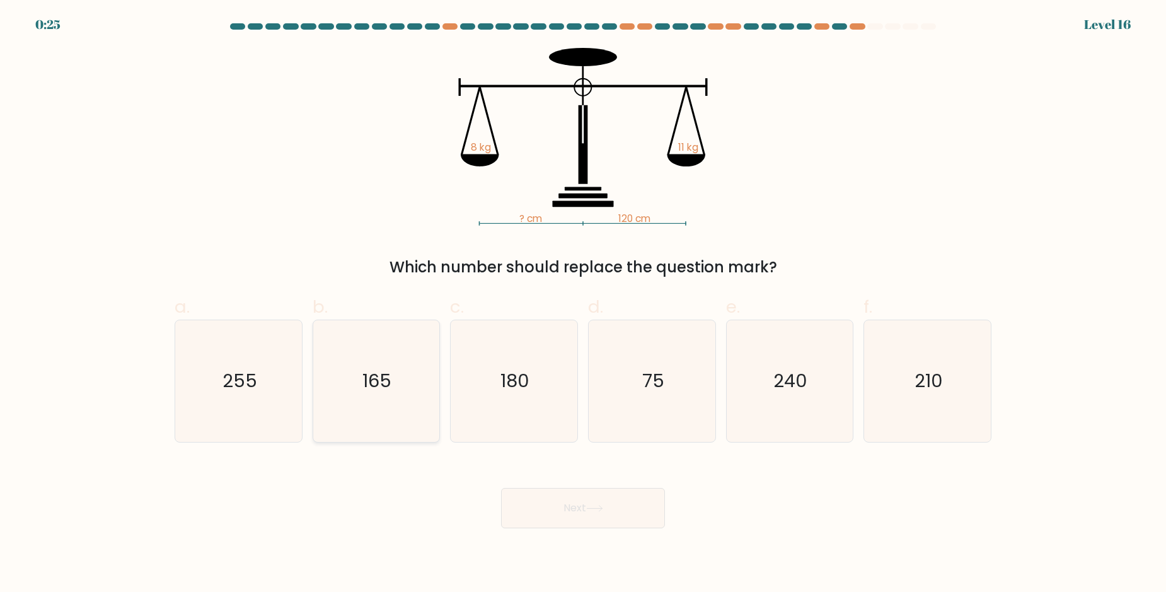
click at [397, 383] on icon "165" at bounding box center [376, 381] width 122 height 122
click at [583, 305] on input "b. 165" at bounding box center [583, 300] width 1 height 8
radio input "true"
click at [577, 498] on button "Next" at bounding box center [583, 508] width 164 height 40
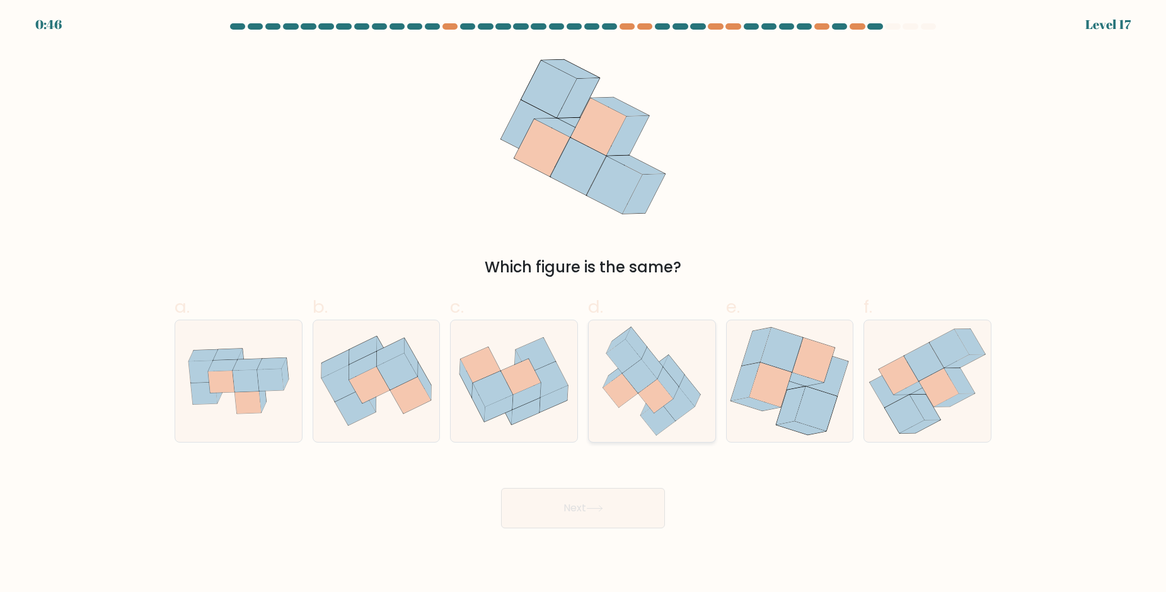
click at [658, 371] on icon at bounding box center [652, 363] width 21 height 32
click at [584, 305] on input "d." at bounding box center [583, 300] width 1 height 8
radio input "true"
click at [559, 501] on button "Next" at bounding box center [583, 508] width 164 height 40
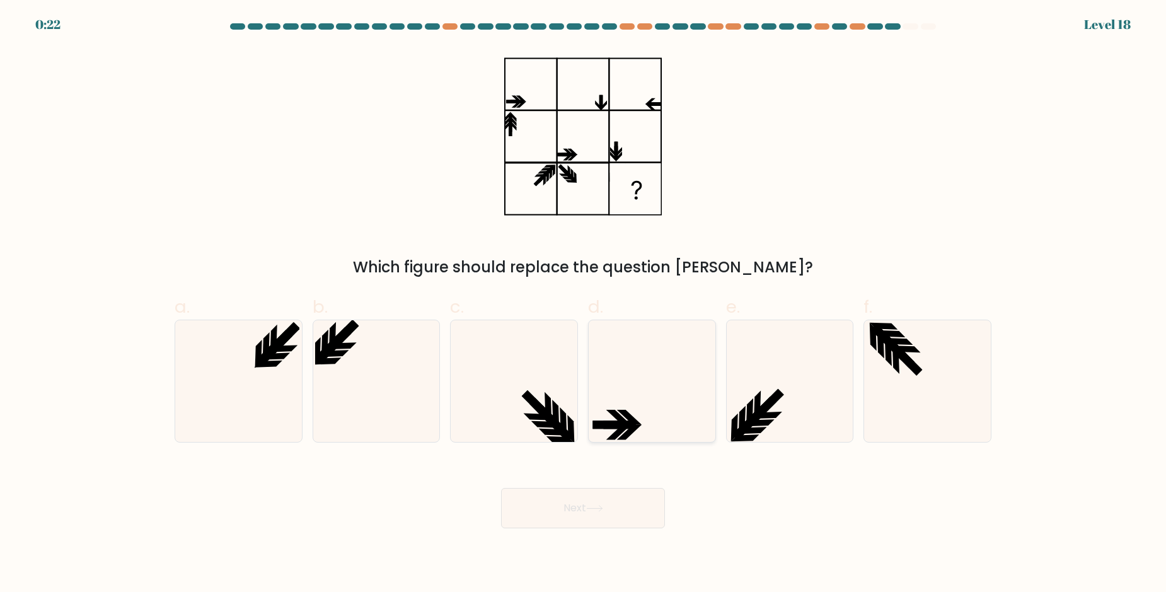
click at [651, 366] on icon at bounding box center [652, 381] width 122 height 122
click at [584, 305] on input "d." at bounding box center [583, 300] width 1 height 8
radio input "true"
click at [629, 521] on button "Next" at bounding box center [583, 508] width 164 height 40
click at [618, 513] on button "Next" at bounding box center [583, 508] width 164 height 40
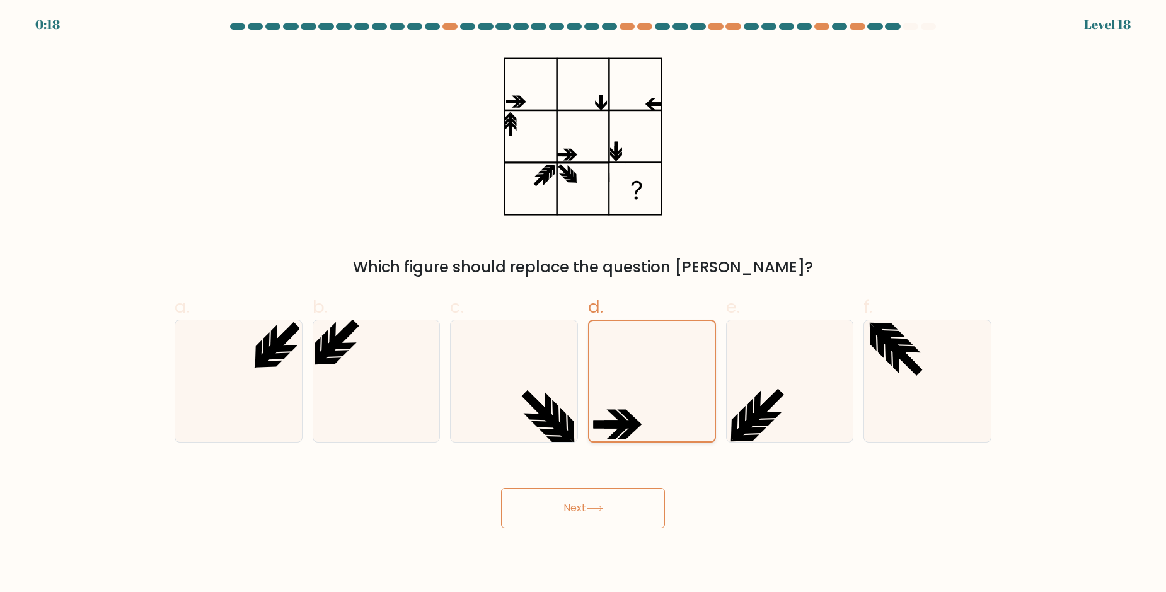
click at [629, 334] on icon at bounding box center [652, 381] width 120 height 120
click at [584, 305] on input "d." at bounding box center [583, 300] width 1 height 8
click at [567, 508] on button "Next" at bounding box center [583, 508] width 164 height 40
click at [563, 516] on button "Next" at bounding box center [583, 508] width 164 height 40
click at [560, 512] on button "Next" at bounding box center [583, 508] width 164 height 40
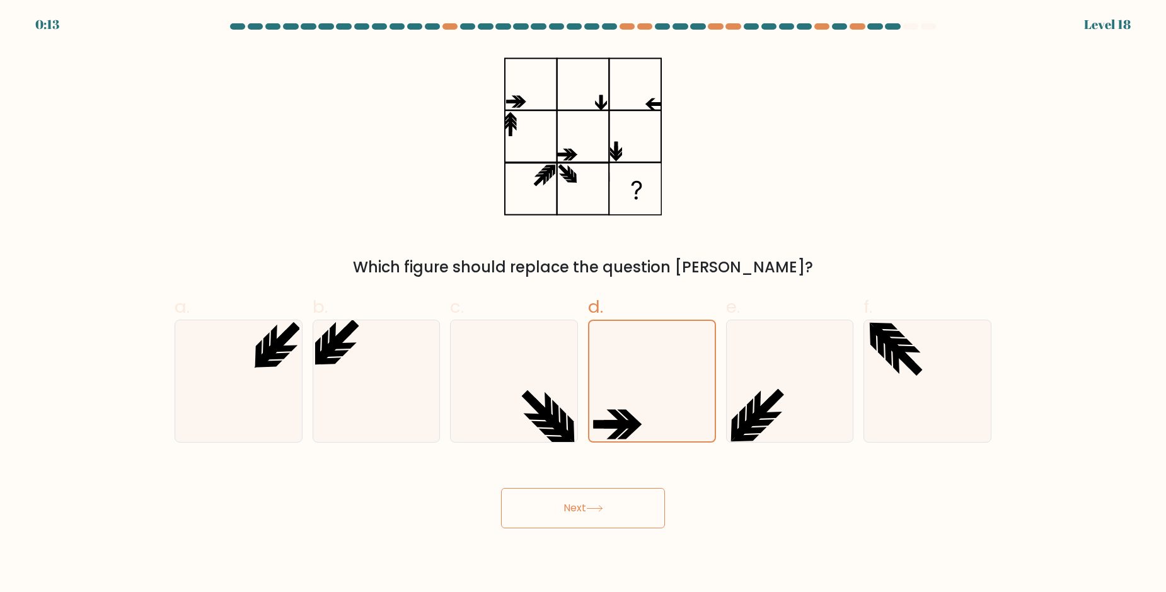
click at [560, 512] on button "Next" at bounding box center [583, 508] width 164 height 40
click at [547, 381] on icon at bounding box center [514, 381] width 122 height 122
click at [583, 305] on input "c." at bounding box center [583, 300] width 1 height 8
radio input "true"
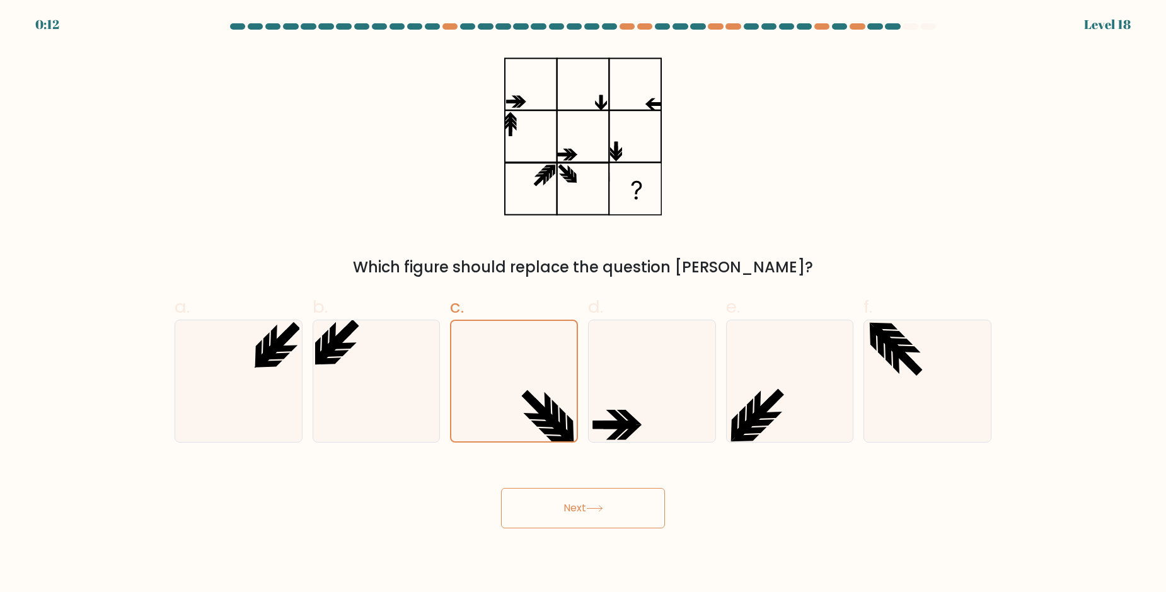
click at [577, 516] on button "Next" at bounding box center [583, 508] width 164 height 40
click at [777, 353] on icon at bounding box center [790, 381] width 122 height 122
click at [584, 305] on input "e." at bounding box center [583, 300] width 1 height 8
radio input "true"
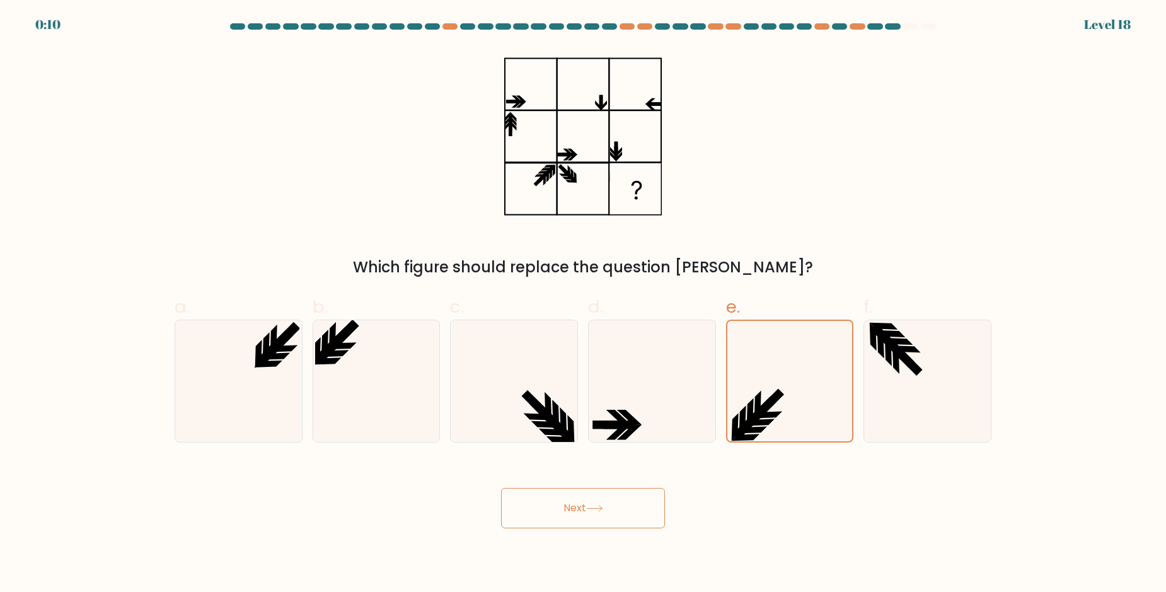
click at [640, 491] on button "Next" at bounding box center [583, 508] width 164 height 40
click at [631, 504] on button "Next" at bounding box center [583, 508] width 164 height 40
click at [981, 363] on icon at bounding box center [928, 381] width 122 height 122
click at [584, 305] on input "f." at bounding box center [583, 300] width 1 height 8
radio input "true"
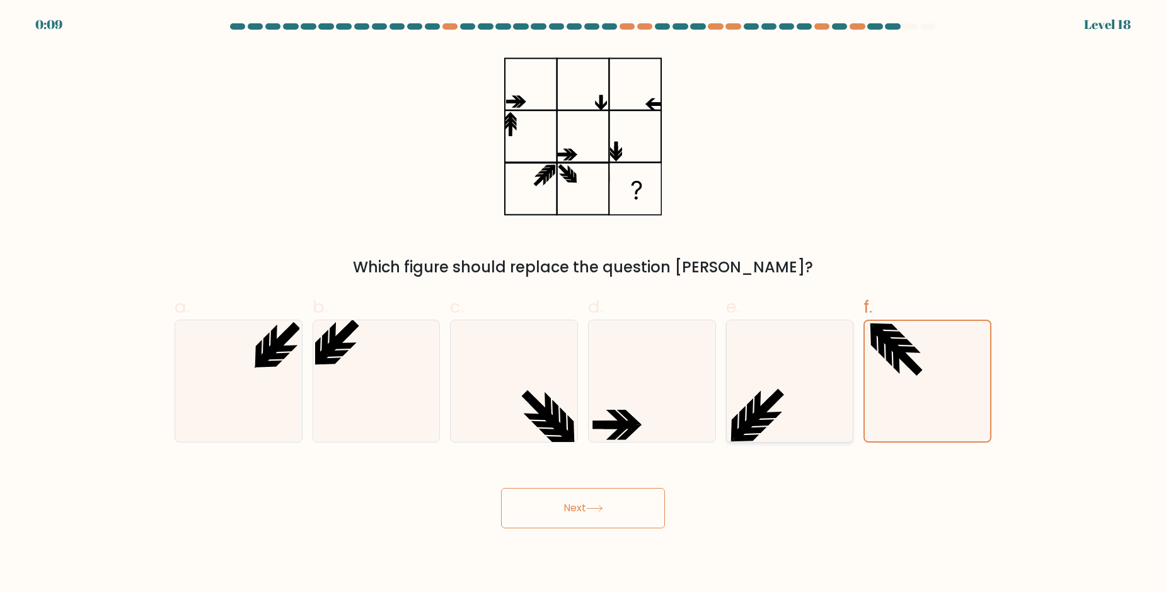
click at [849, 387] on icon at bounding box center [790, 381] width 122 height 122
click at [584, 305] on input "e." at bounding box center [583, 300] width 1 height 8
radio input "true"
click at [639, 496] on button "Next" at bounding box center [583, 508] width 164 height 40
click at [672, 385] on icon at bounding box center [652, 381] width 122 height 122
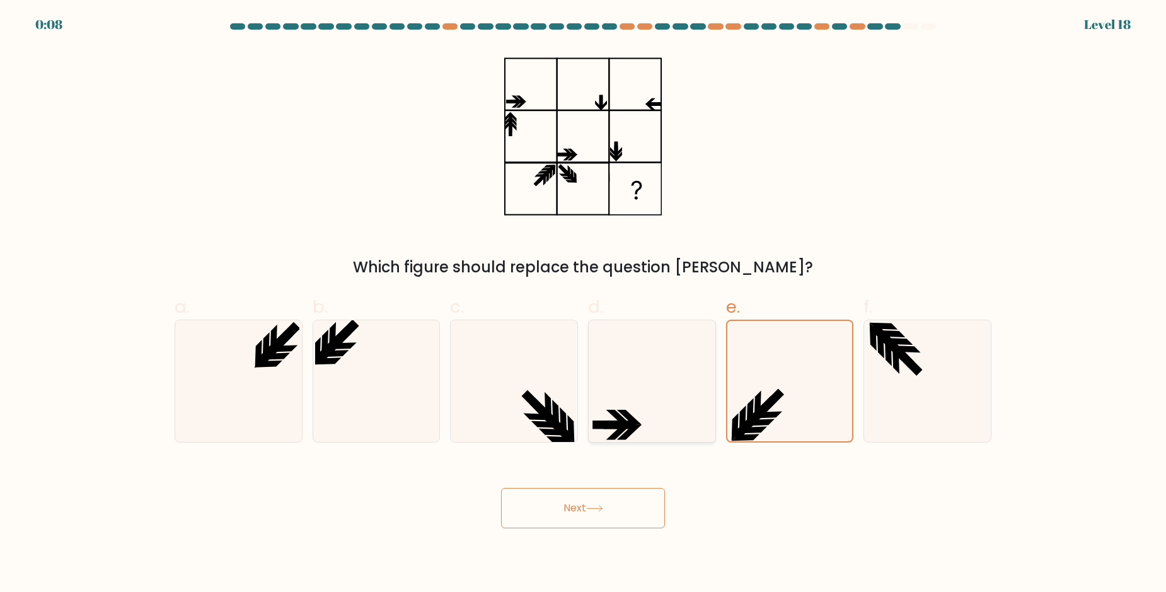
click at [584, 305] on input "d." at bounding box center [583, 300] width 1 height 8
radio input "true"
click at [501, 389] on icon at bounding box center [514, 381] width 122 height 122
click at [583, 305] on input "c." at bounding box center [583, 300] width 1 height 8
radio input "true"
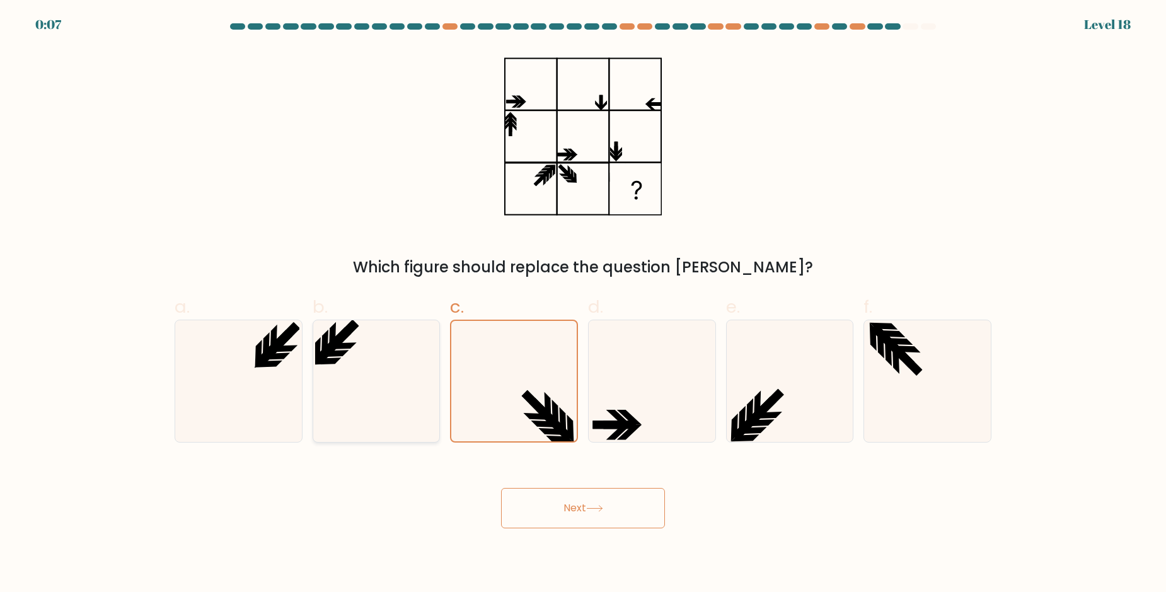
click at [383, 375] on icon at bounding box center [376, 381] width 122 height 122
click at [583, 305] on input "b." at bounding box center [583, 300] width 1 height 8
radio input "true"
click at [293, 369] on icon at bounding box center [239, 381] width 122 height 122
click at [583, 305] on input "a." at bounding box center [583, 300] width 1 height 8
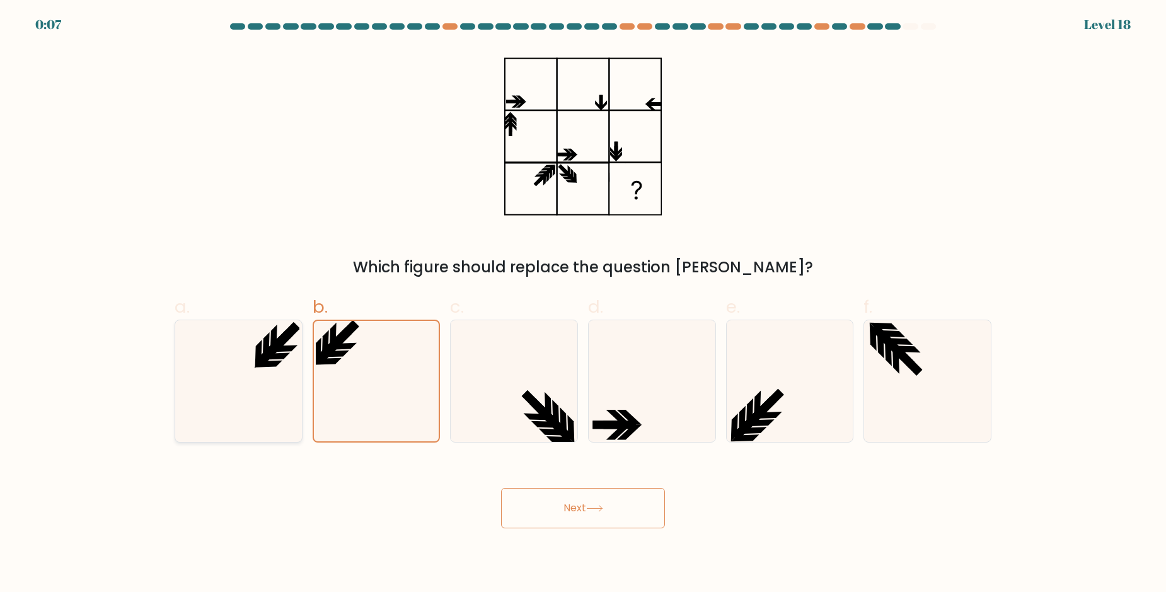
radio input "true"
drag, startPoint x: 361, startPoint y: 368, endPoint x: 533, endPoint y: 442, distance: 187.3
click at [368, 371] on icon at bounding box center [376, 381] width 122 height 122
click at [546, 511] on button "Next" at bounding box center [583, 508] width 164 height 40
click at [369, 334] on icon at bounding box center [376, 381] width 122 height 122
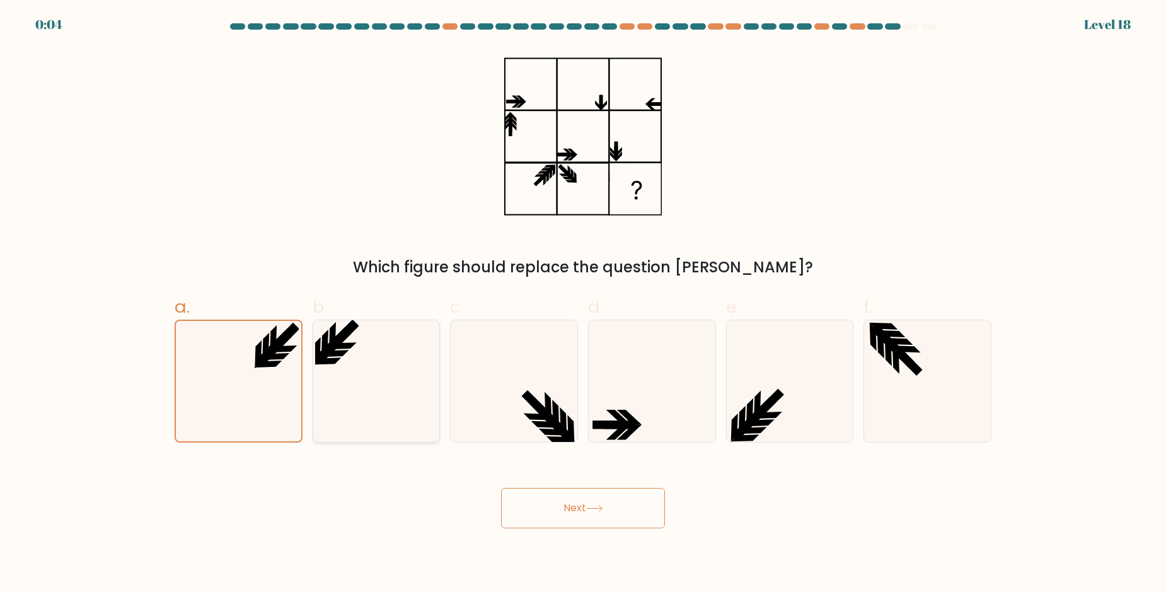
click at [583, 305] on input "b." at bounding box center [583, 300] width 1 height 8
radio input "true"
click at [664, 385] on icon at bounding box center [652, 381] width 122 height 122
click at [584, 305] on input "d." at bounding box center [583, 300] width 1 height 8
radio input "true"
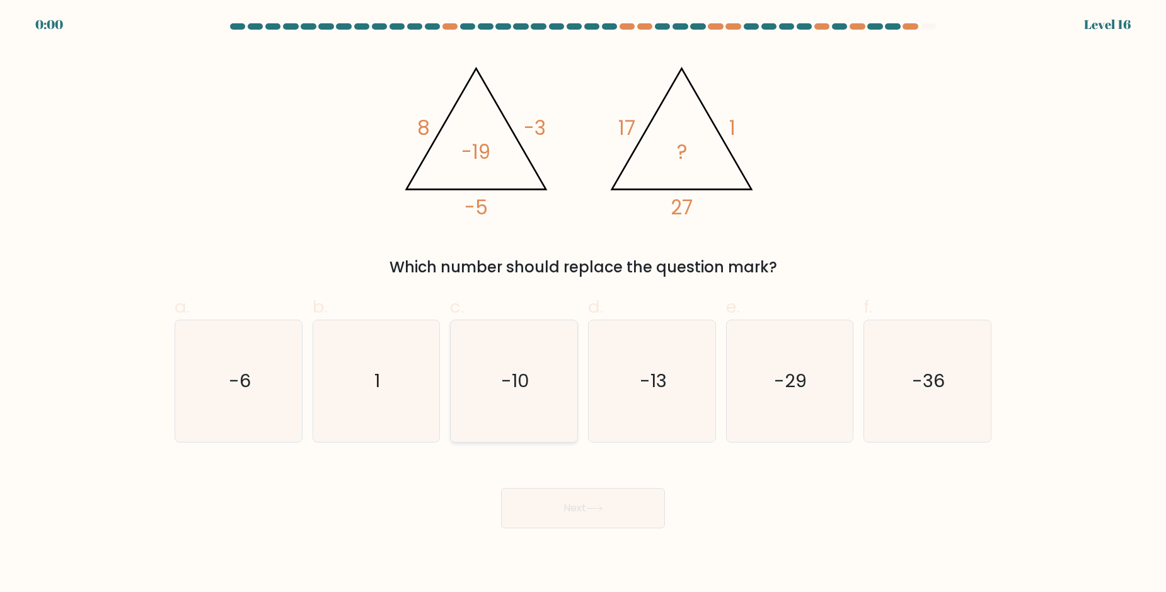
click at [531, 440] on icon "-10" at bounding box center [514, 381] width 122 height 122
click at [528, 405] on icon "-10" at bounding box center [514, 381] width 122 height 122
click at [583, 305] on input "c. -10" at bounding box center [583, 300] width 1 height 8
radio input "true"
click at [556, 505] on div "Next" at bounding box center [583, 493] width 832 height 71
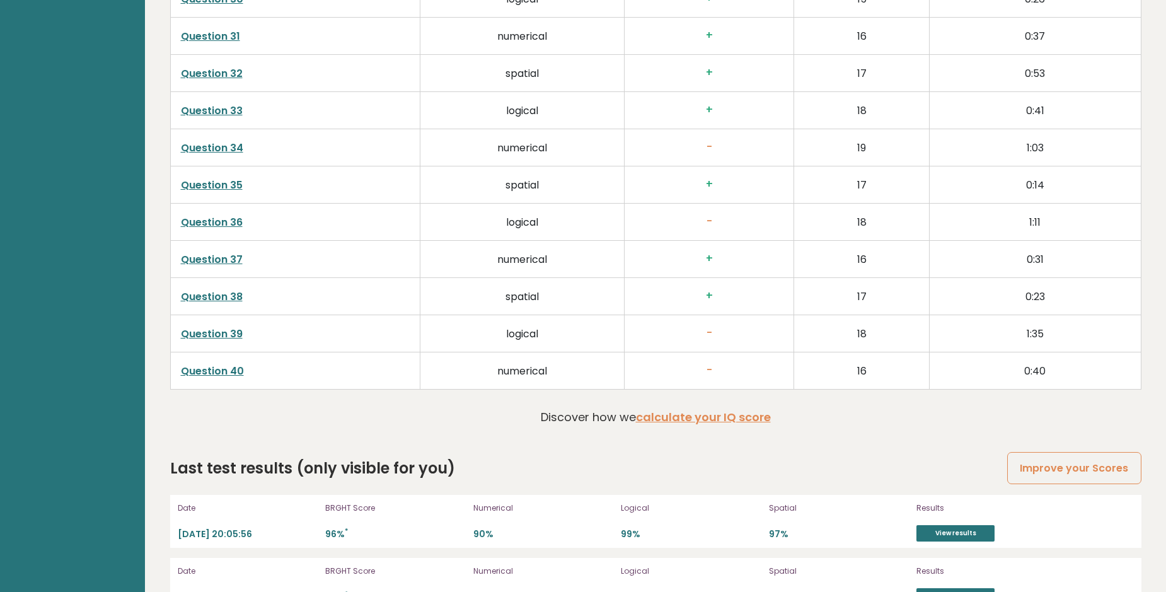
scroll to position [3306, 0]
